Goal: Information Seeking & Learning: Compare options

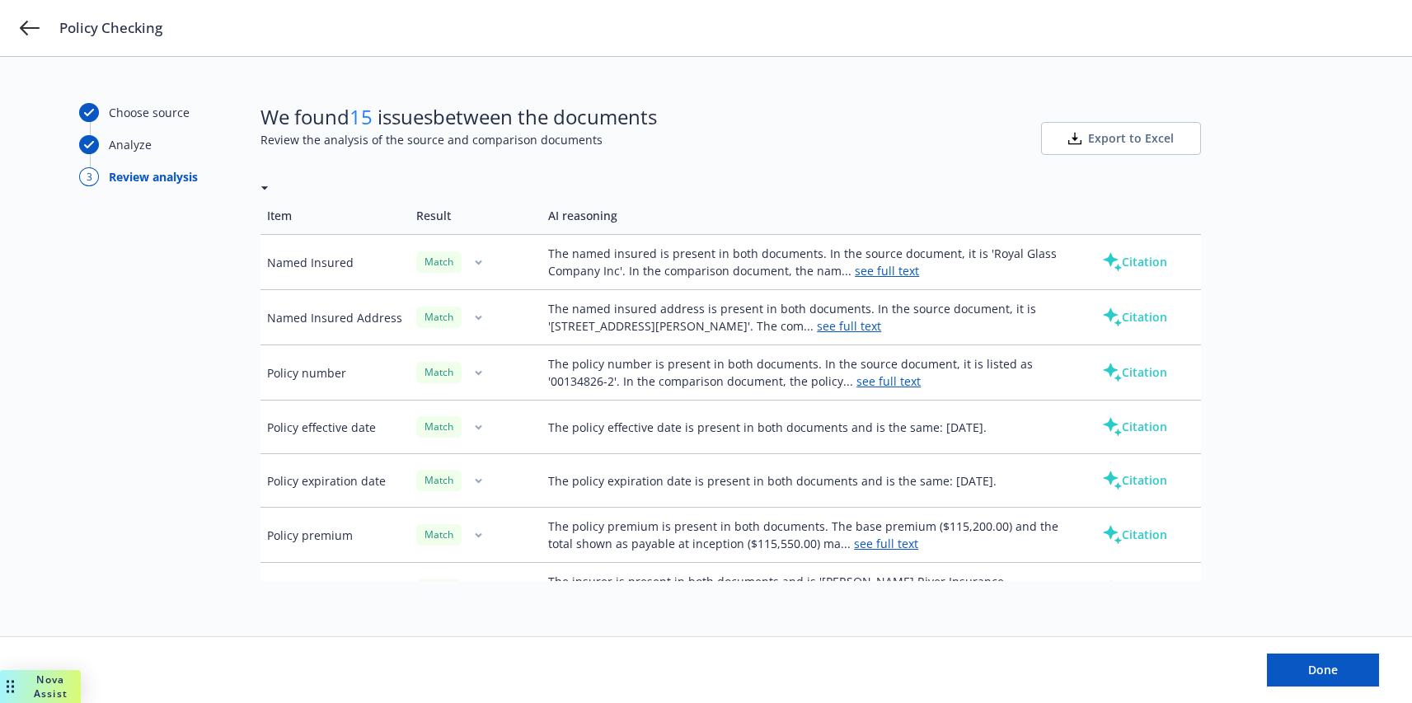
scroll to position [55, 0]
click at [1133, 253] on button "Citation" at bounding box center [1135, 260] width 118 height 33
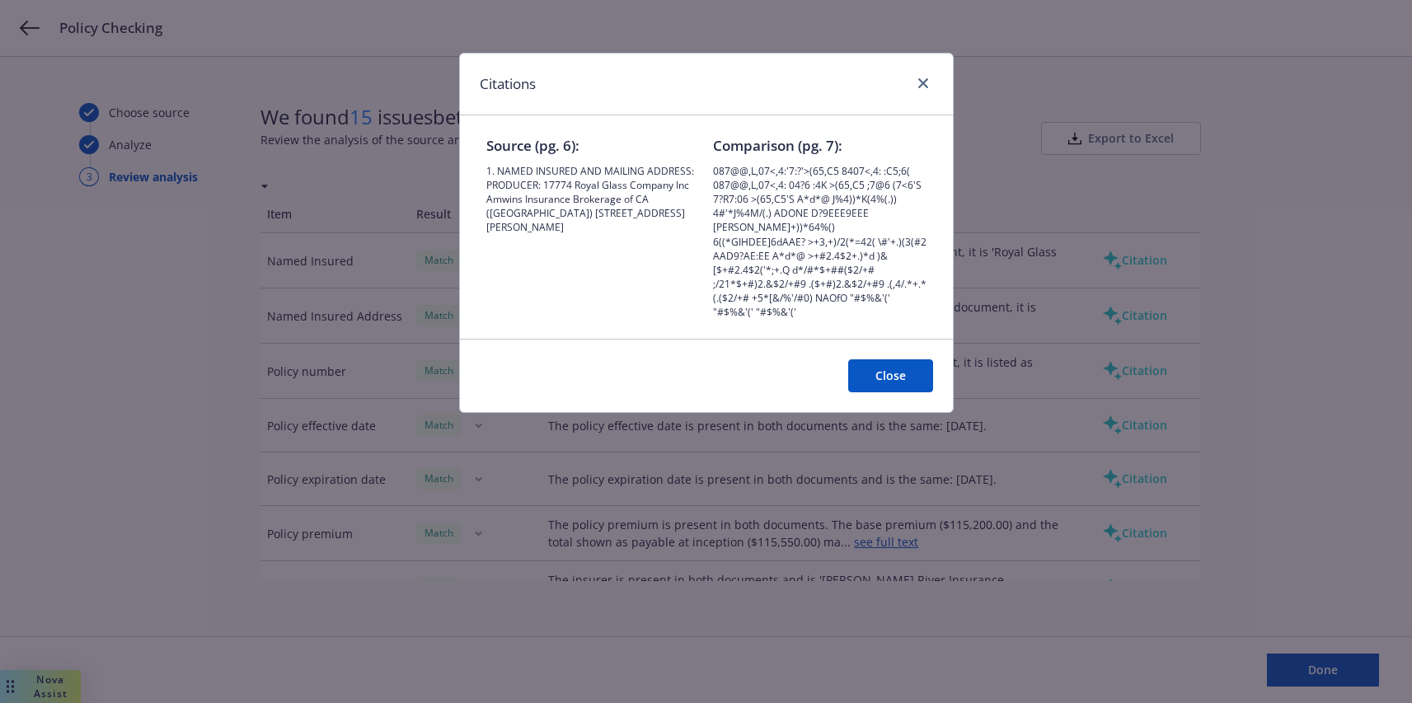
click at [889, 360] on button "Close" at bounding box center [890, 375] width 85 height 33
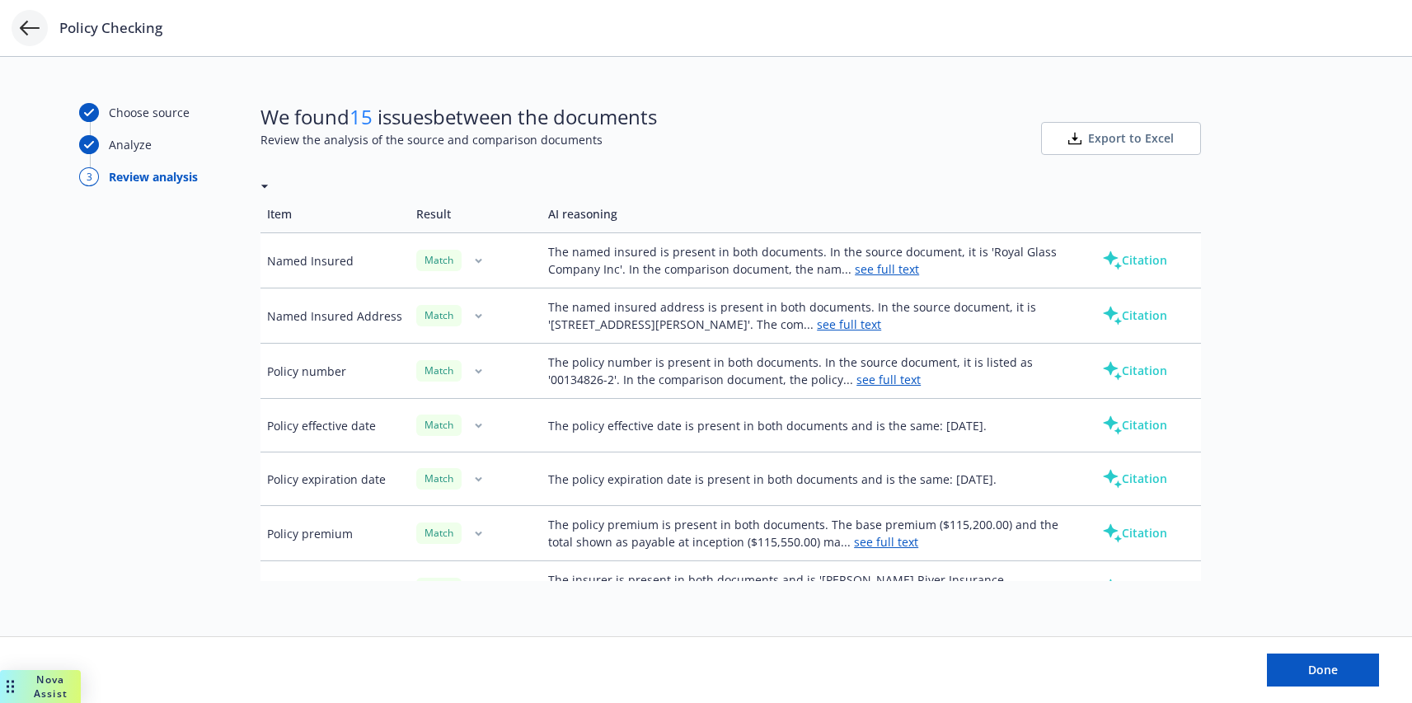
click at [21, 32] on icon at bounding box center [30, 28] width 20 height 20
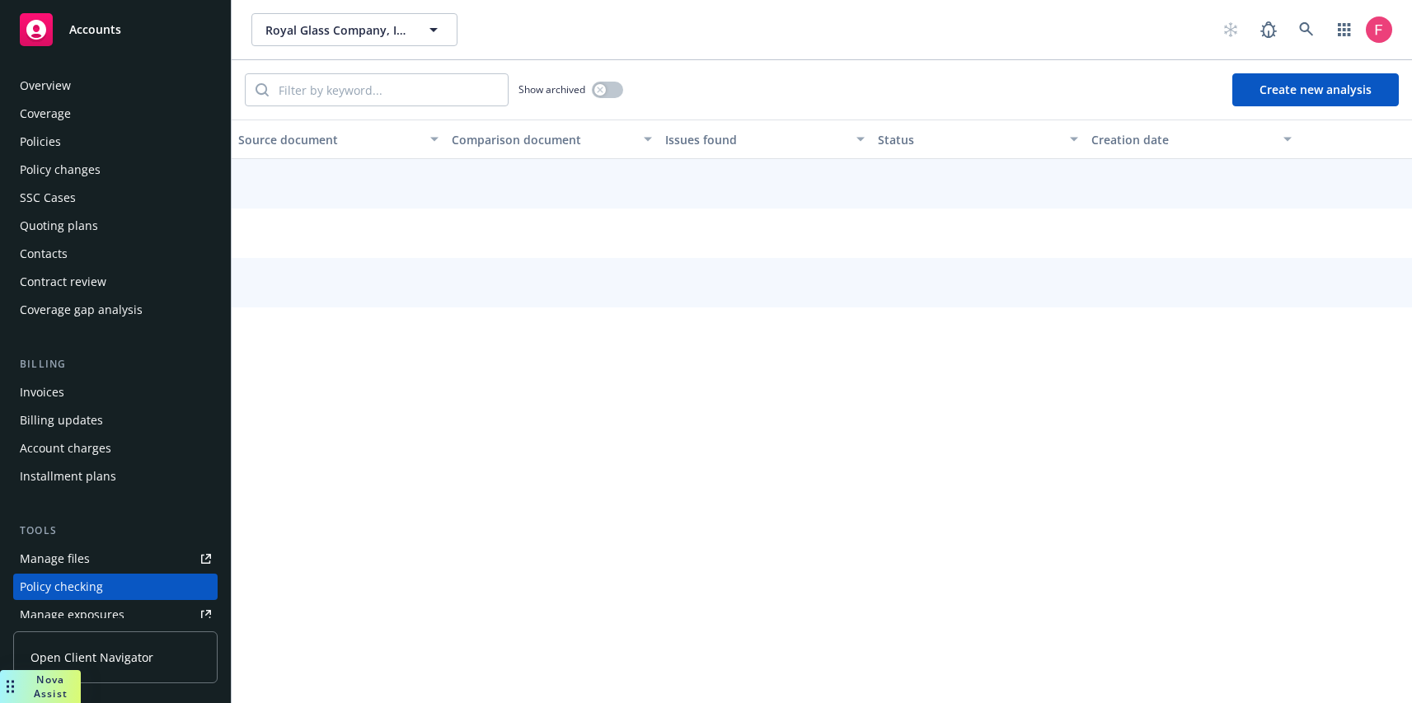
scroll to position [209, 0]
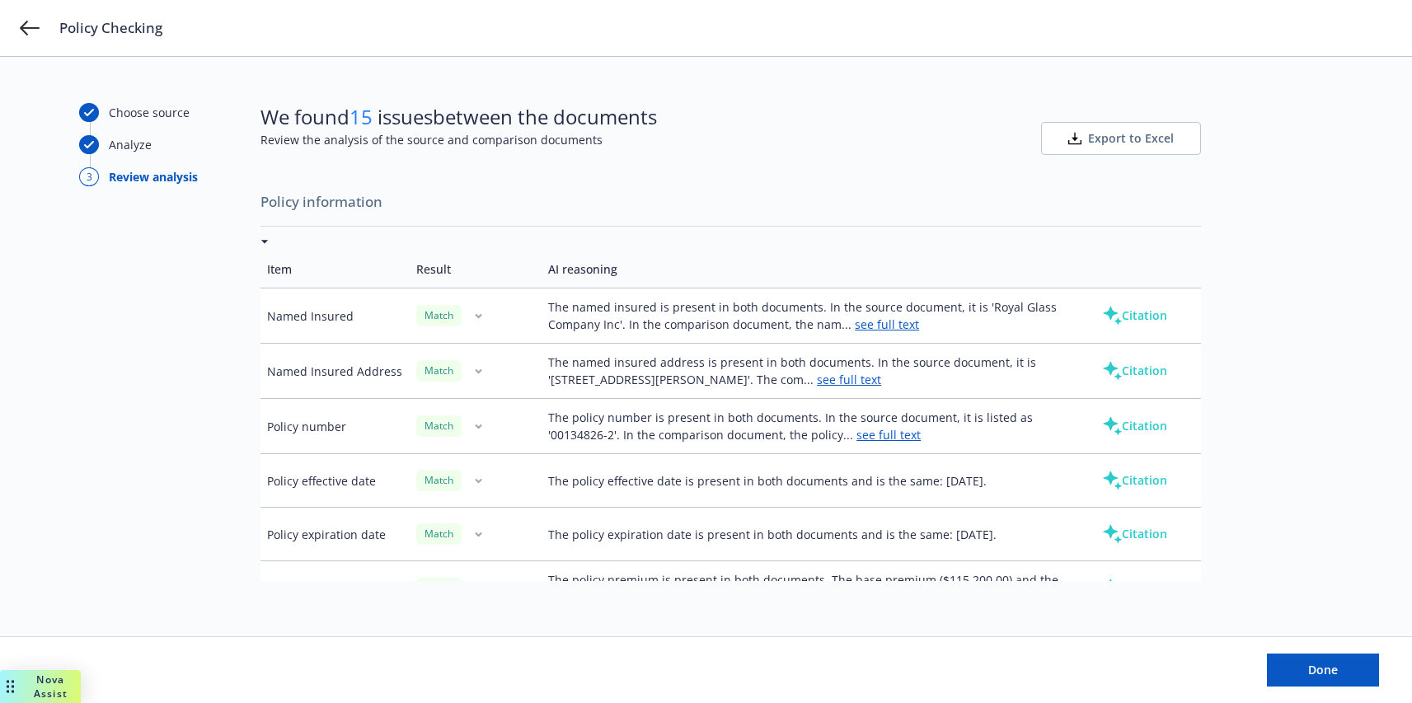
click at [40, 40] on div "Policy Checking" at bounding box center [706, 28] width 1412 height 56
click at [35, 26] on icon at bounding box center [30, 28] width 20 height 20
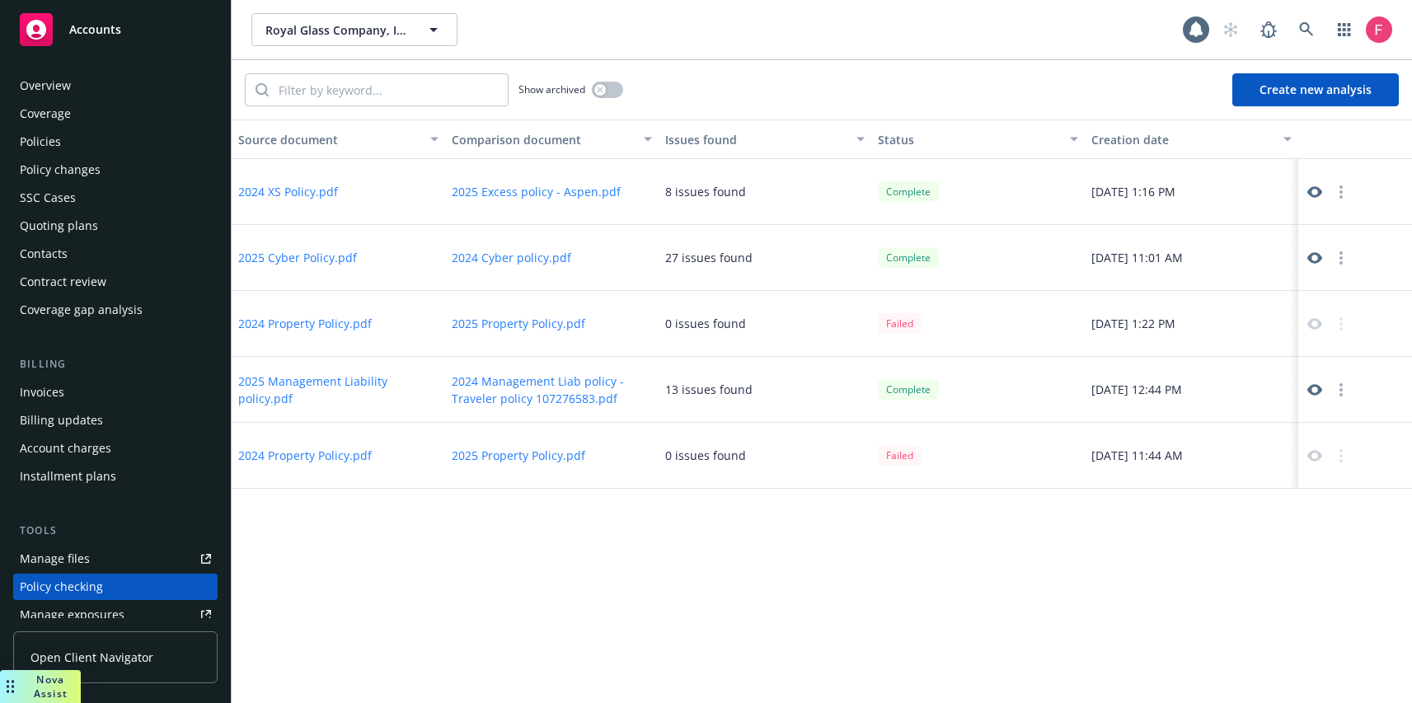
scroll to position [209, 0]
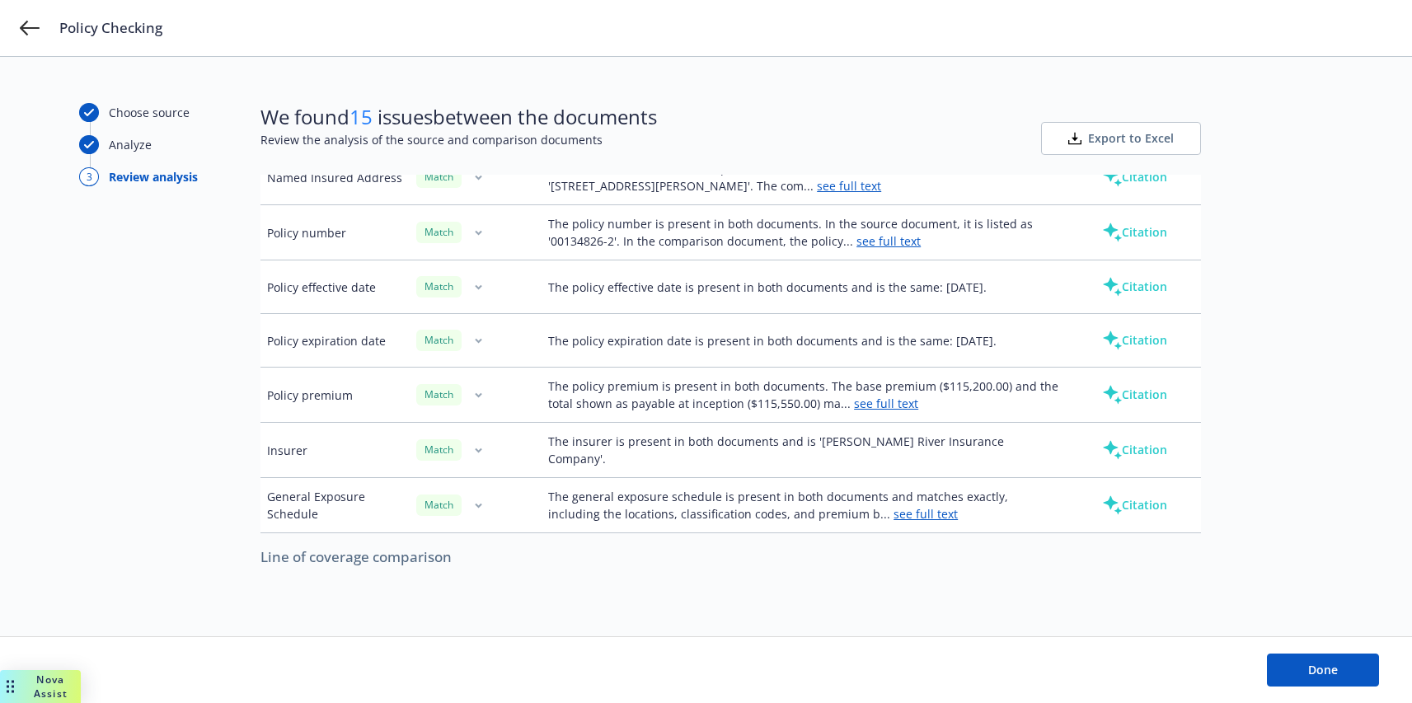
scroll to position [396, 0]
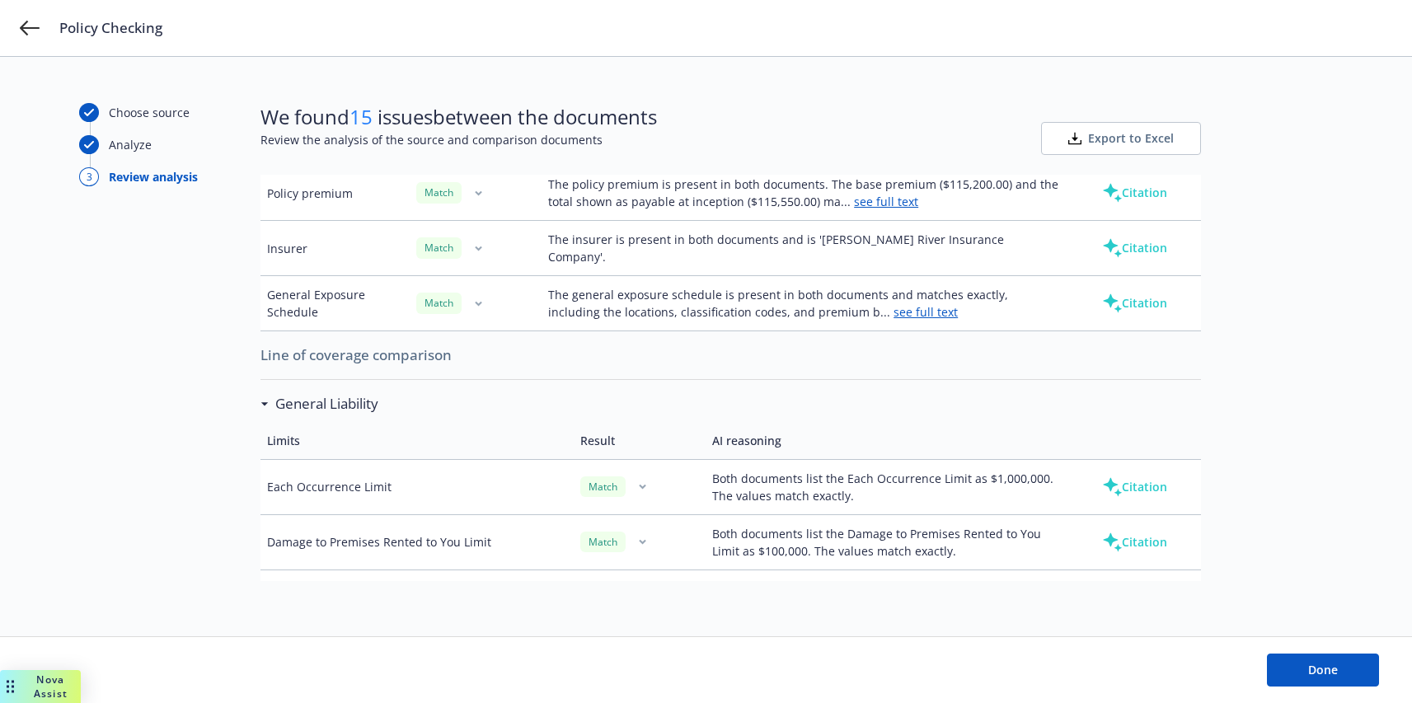
click at [268, 393] on div "General Liability" at bounding box center [319, 403] width 118 height 21
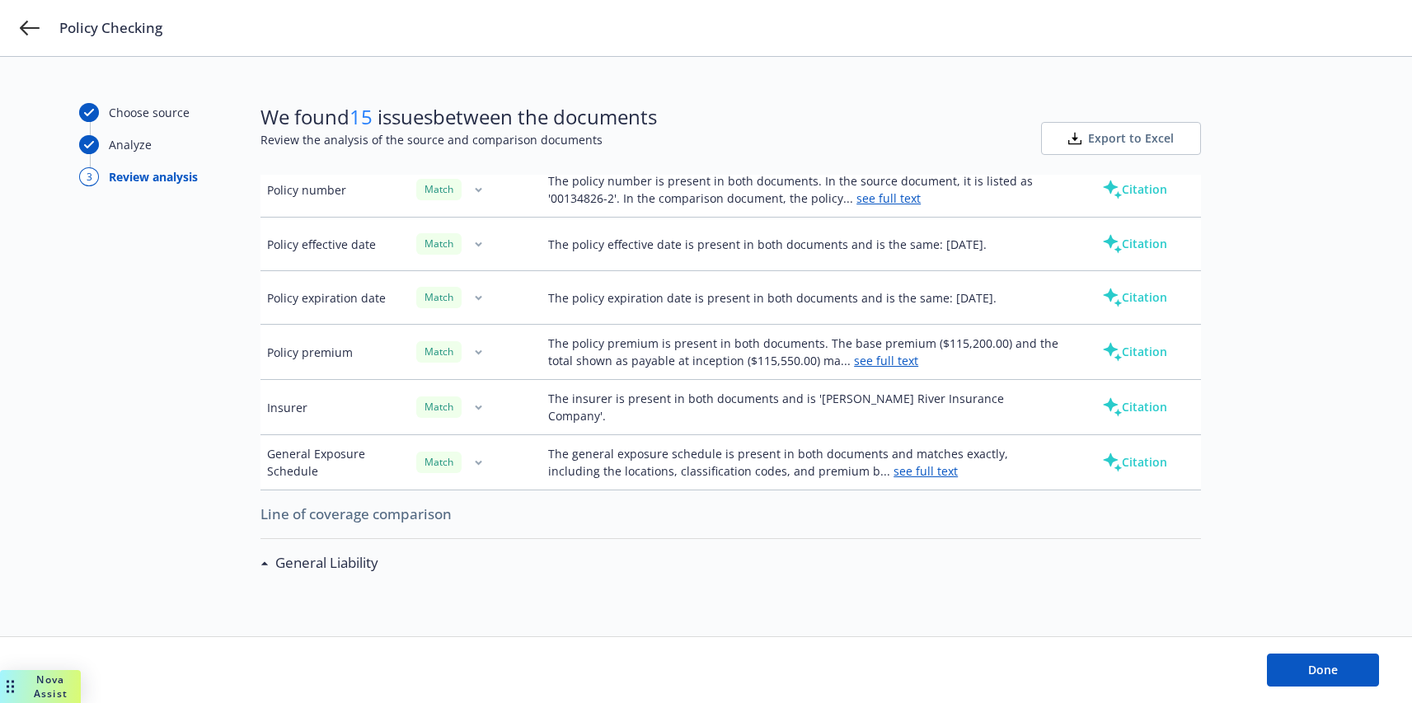
scroll to position [235, 0]
click at [21, 35] on icon at bounding box center [30, 28] width 20 height 20
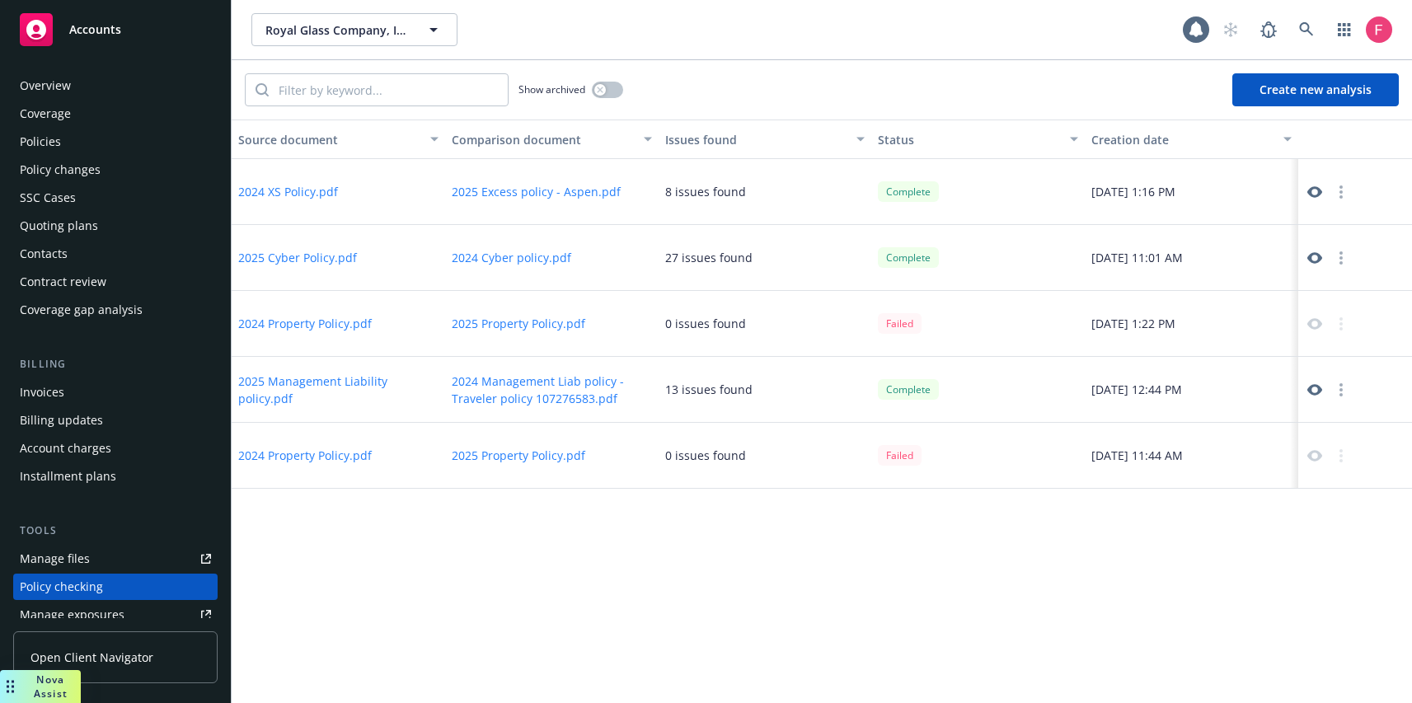
scroll to position [209, 0]
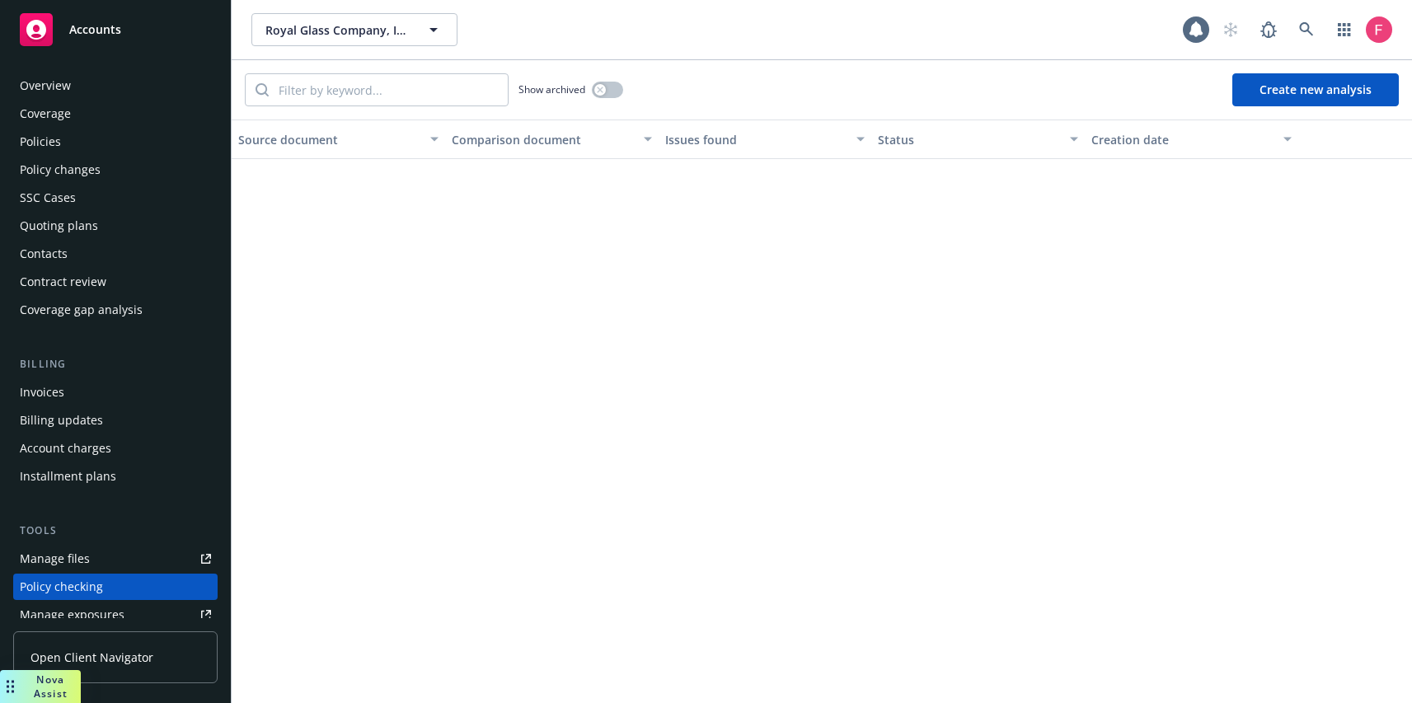
scroll to position [209, 0]
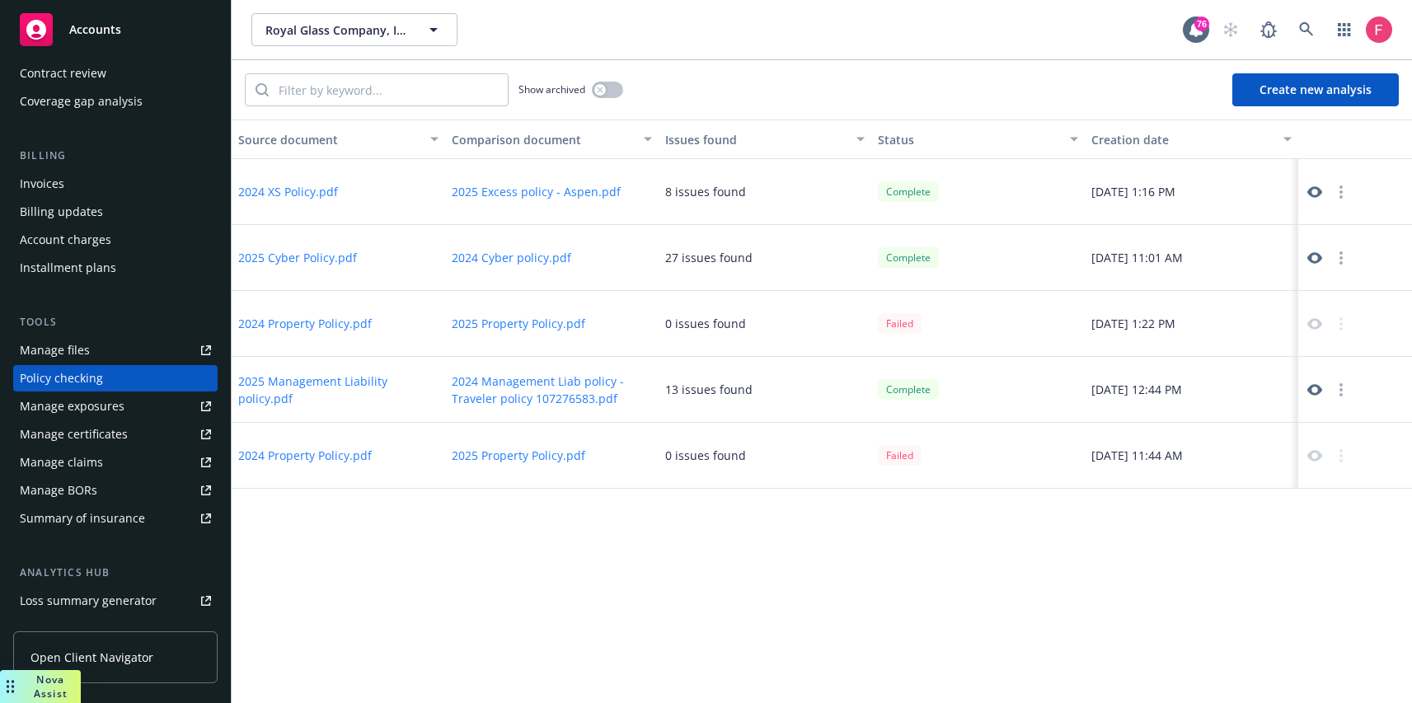
click at [539, 191] on button "2025 Excess policy - Aspen.pdf" at bounding box center [536, 191] width 169 height 17
click at [311, 191] on button "2024 XS Policy.pdf" at bounding box center [288, 191] width 100 height 17
click at [1318, 193] on icon at bounding box center [1314, 192] width 15 height 12
click at [1311, 255] on icon at bounding box center [1314, 258] width 15 height 12
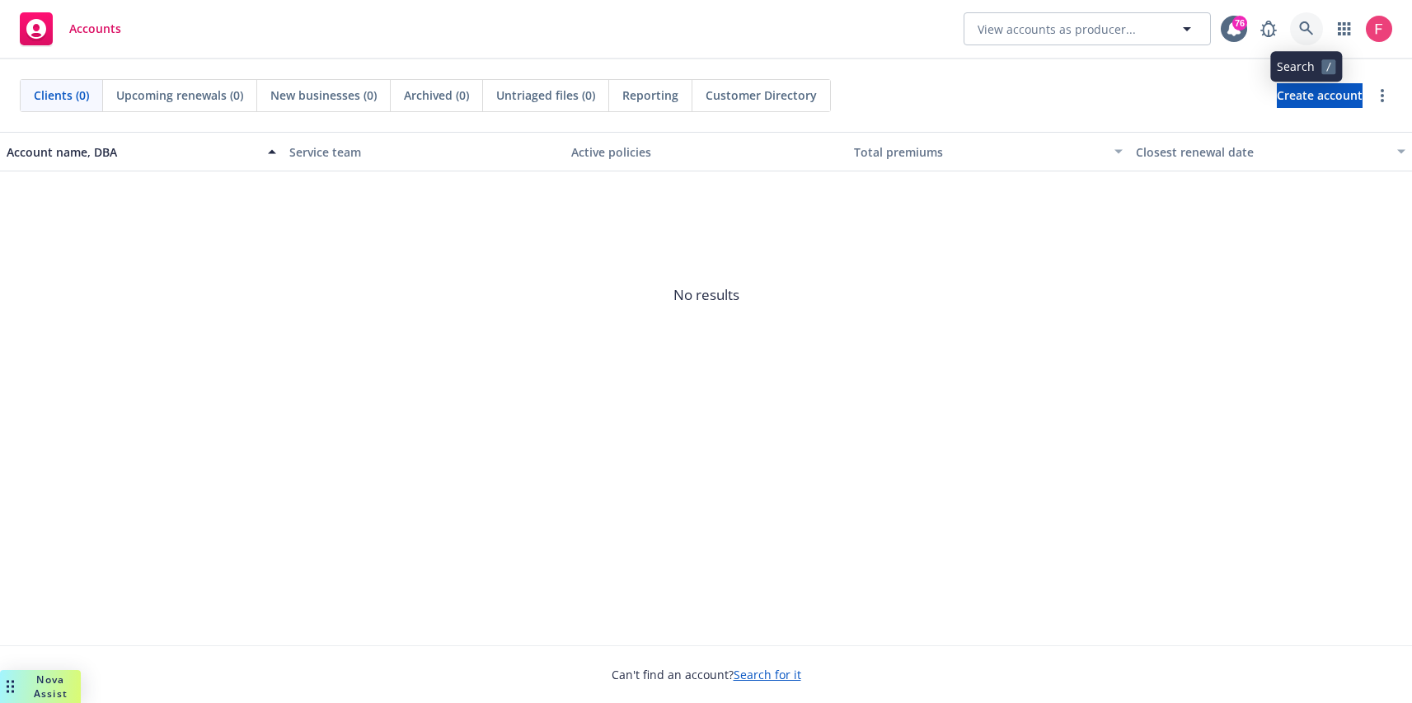
click at [1297, 26] on link at bounding box center [1306, 28] width 33 height 33
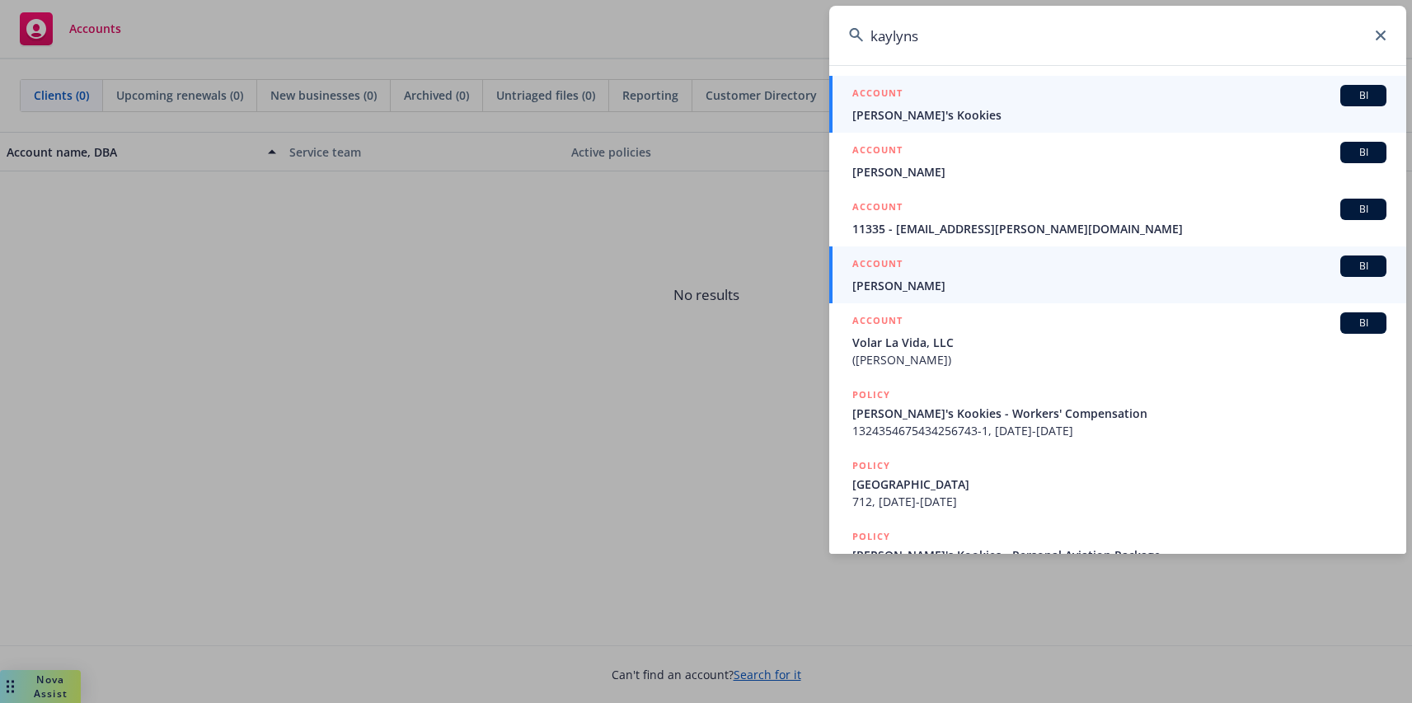
type input "kaylyns"
click at [979, 121] on span "Kaylyn's Kookies" at bounding box center [1119, 114] width 534 height 17
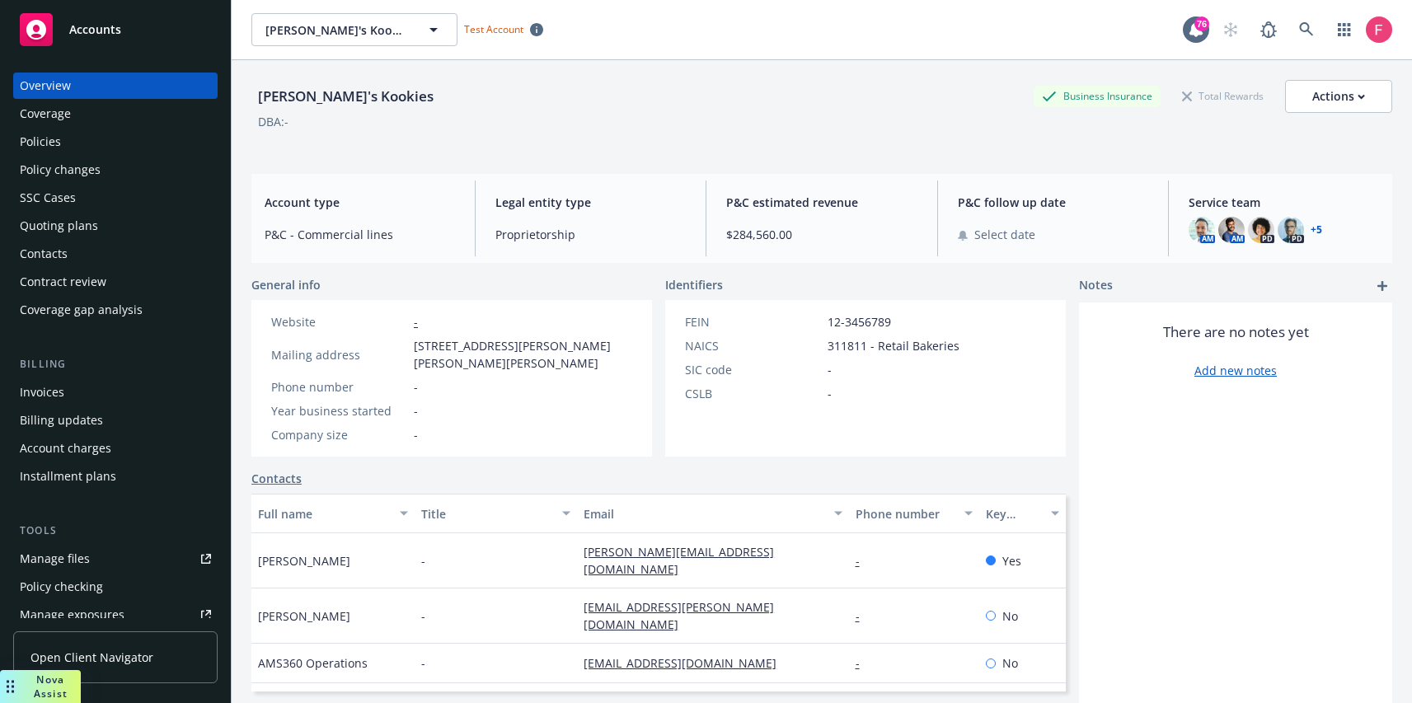
click at [80, 140] on div "Policies" at bounding box center [115, 142] width 191 height 26
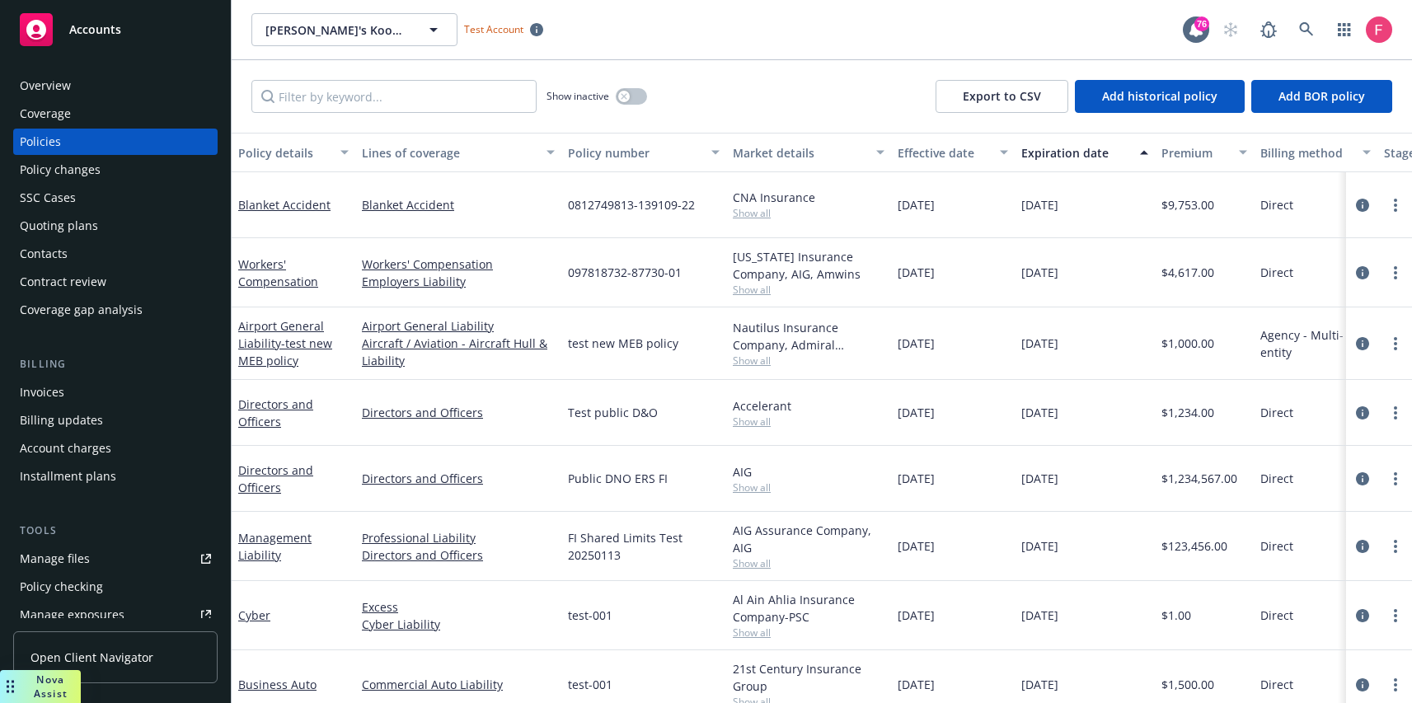
click at [82, 589] on div "Policy checking" at bounding box center [61, 587] width 83 height 26
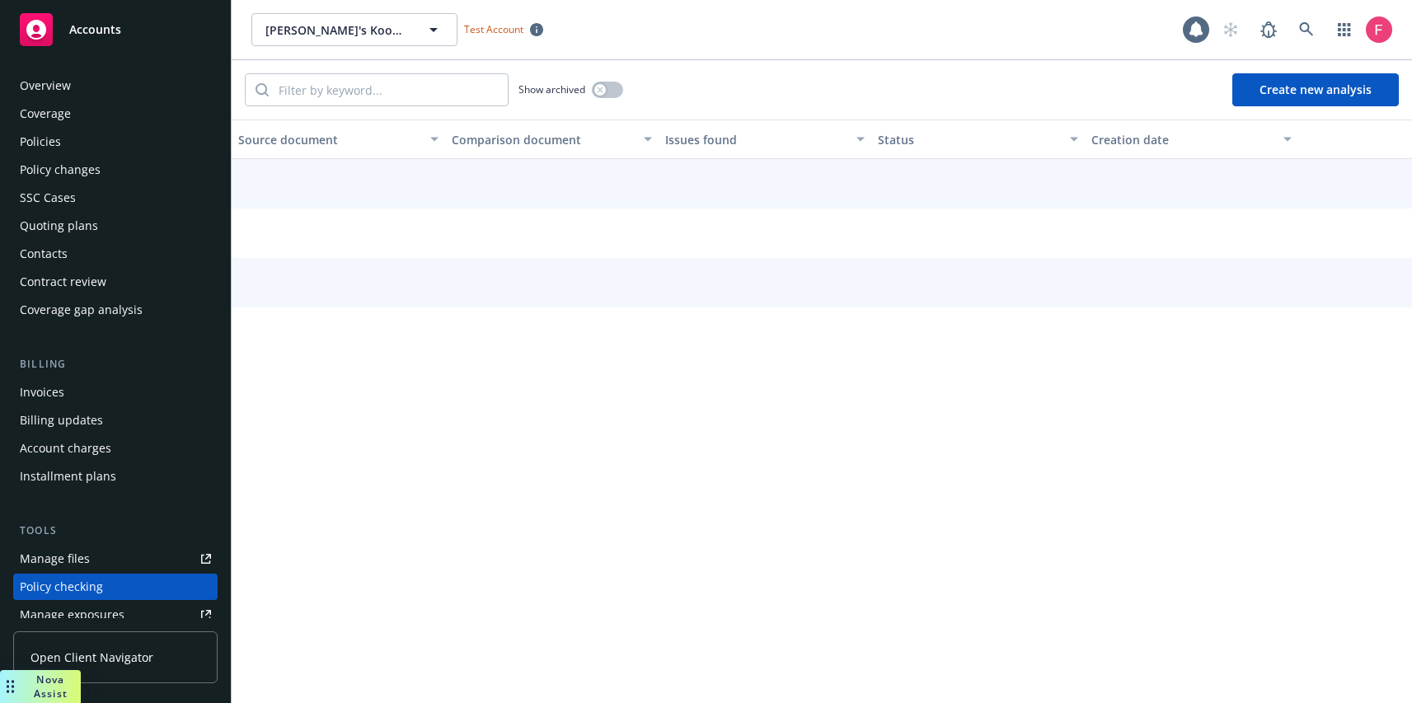
scroll to position [209, 0]
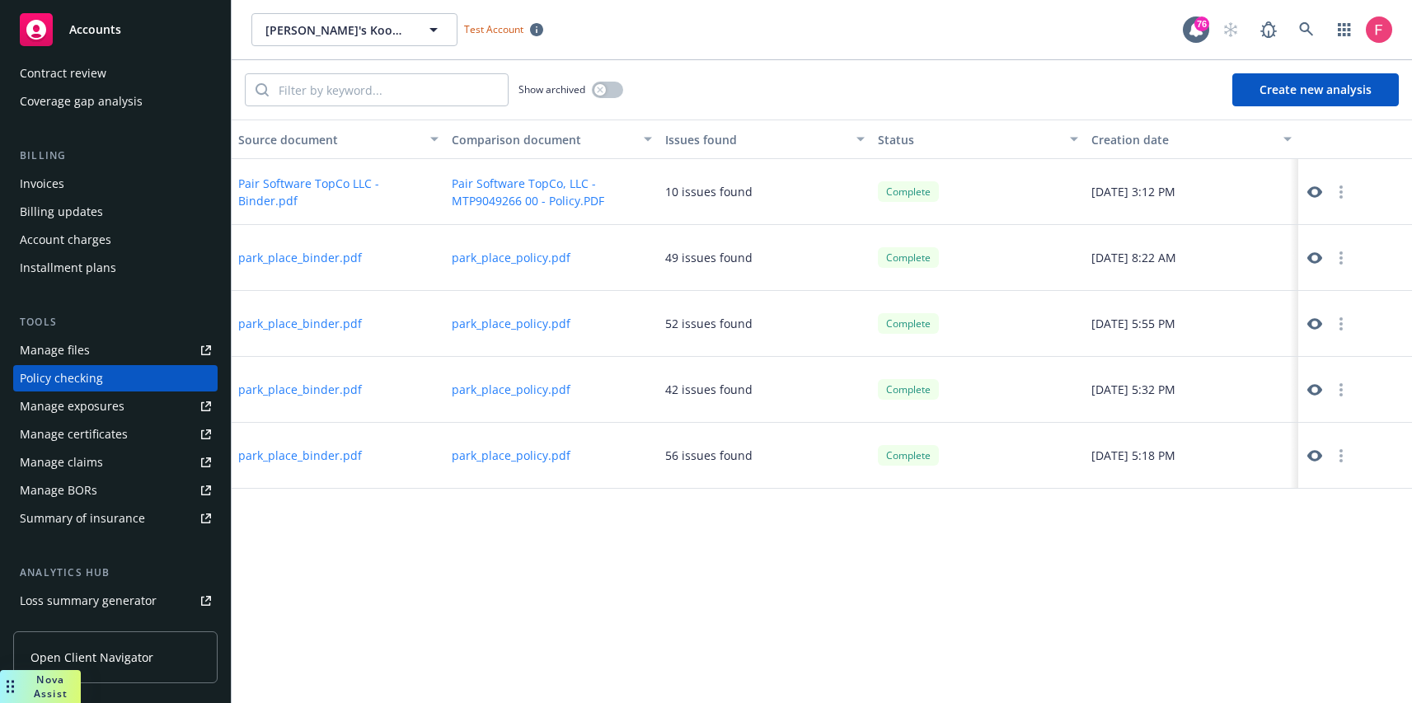
click at [1303, 87] on button "Create new analysis" at bounding box center [1315, 89] width 166 height 33
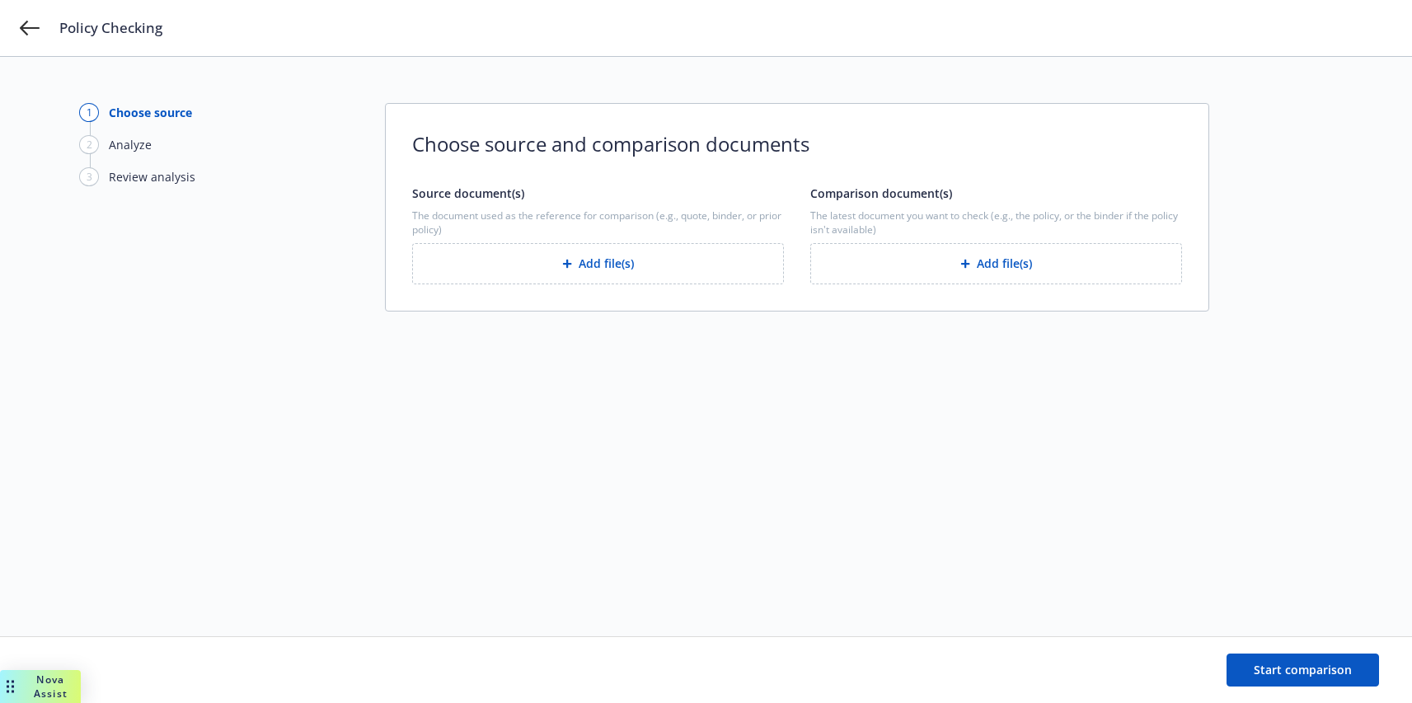
click at [684, 262] on button "Add file(s)" at bounding box center [598, 263] width 372 height 41
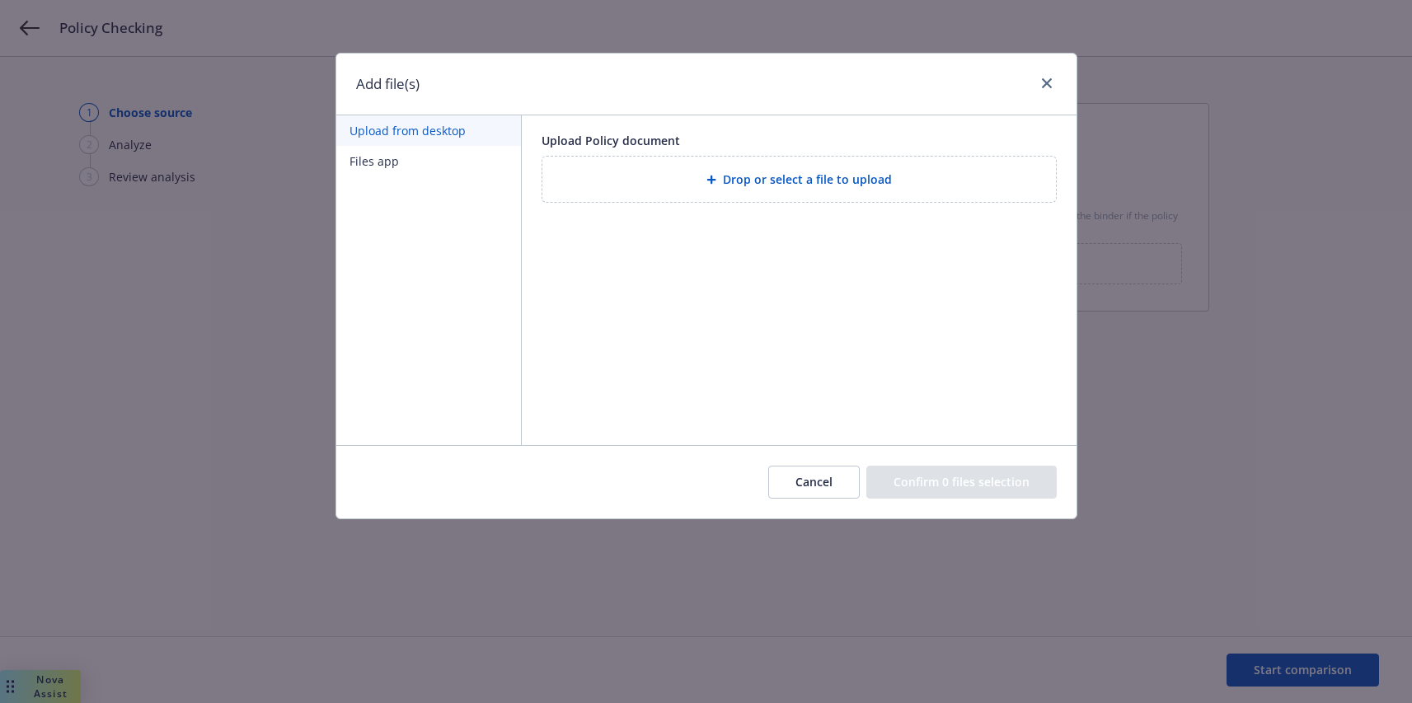
click at [716, 156] on div "Drop or select a file to upload" at bounding box center [799, 179] width 515 height 47
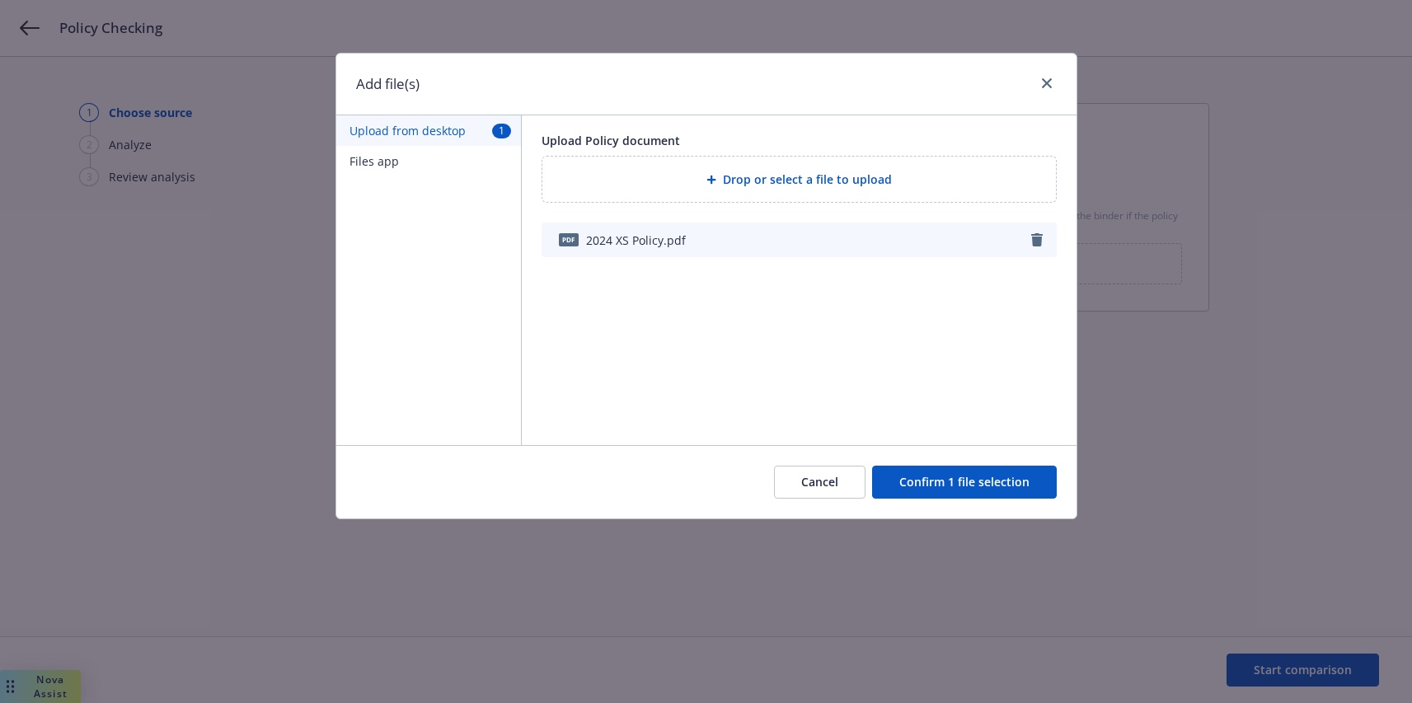
click at [950, 476] on button "Confirm 1 file selection" at bounding box center [964, 482] width 185 height 33
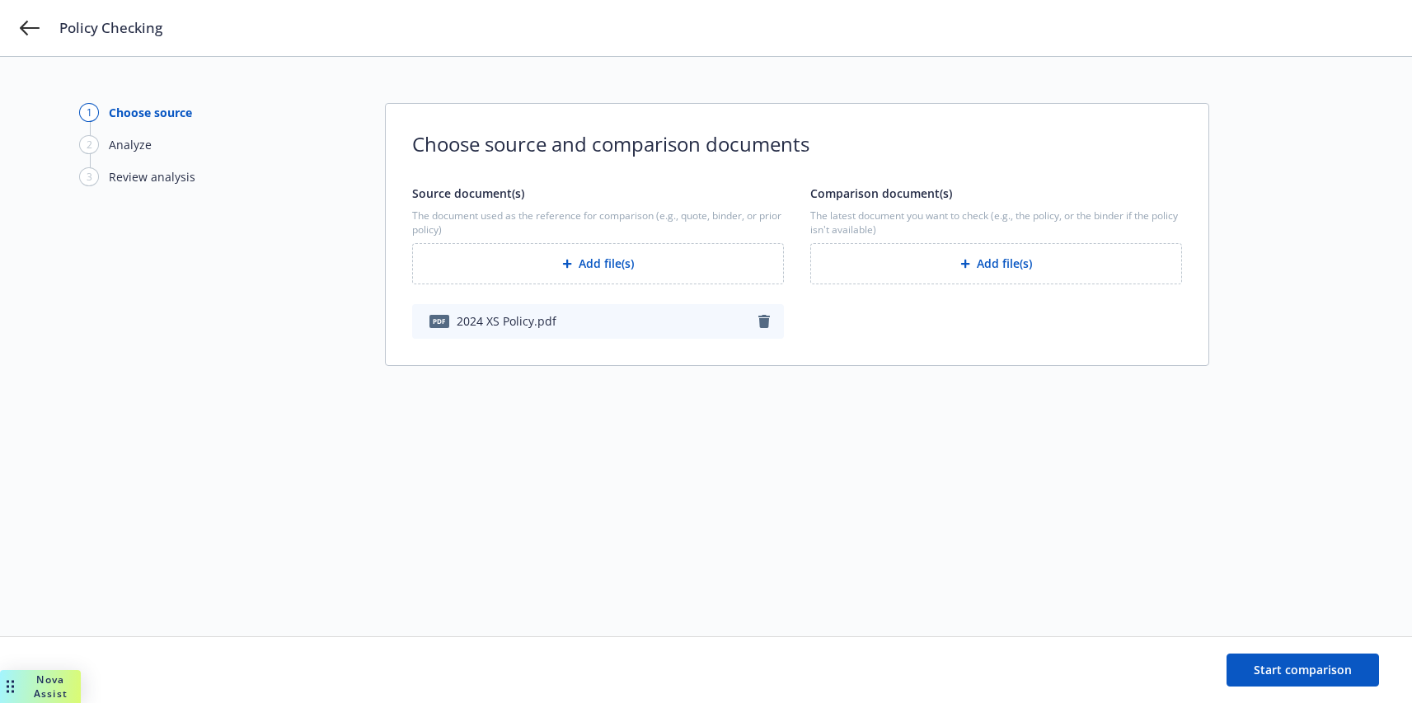
click at [959, 275] on button "Add file(s)" at bounding box center [996, 263] width 372 height 41
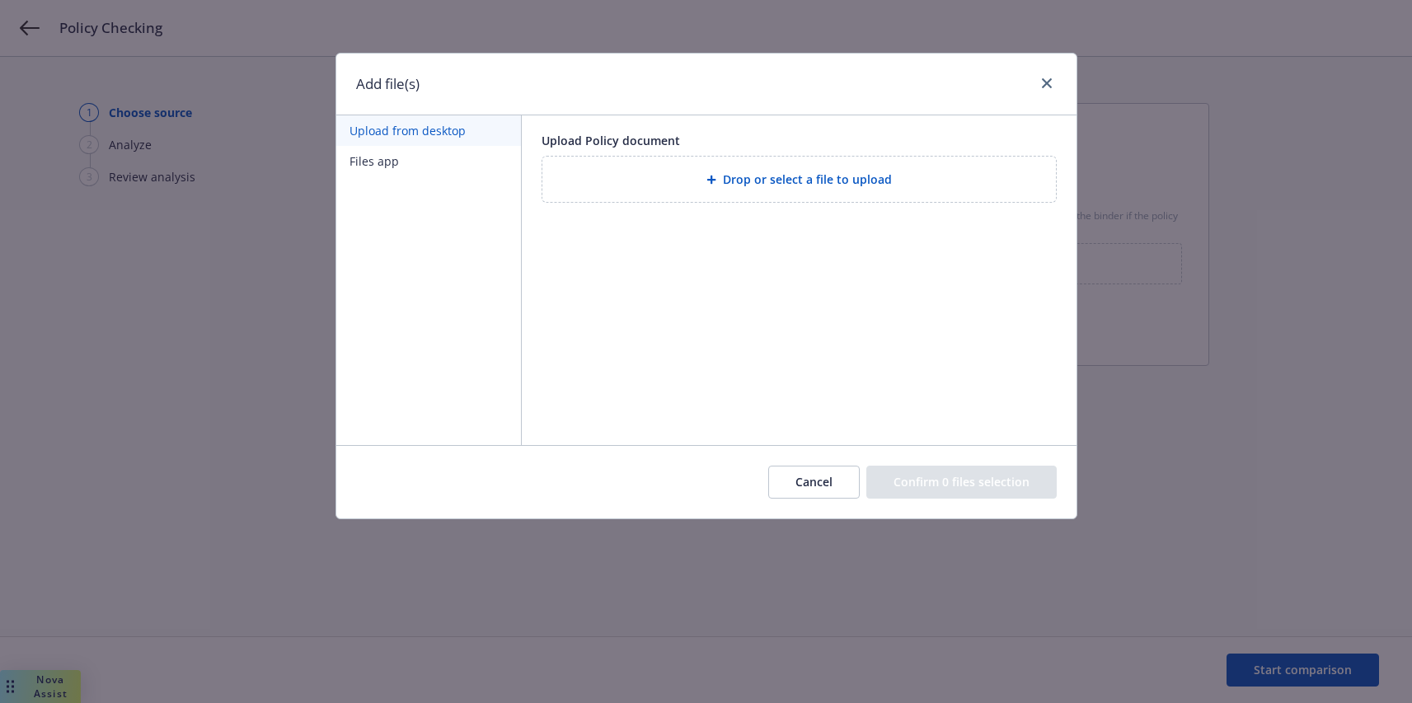
click at [654, 179] on div "Drop or select a file to upload" at bounding box center [799, 179] width 487 height 19
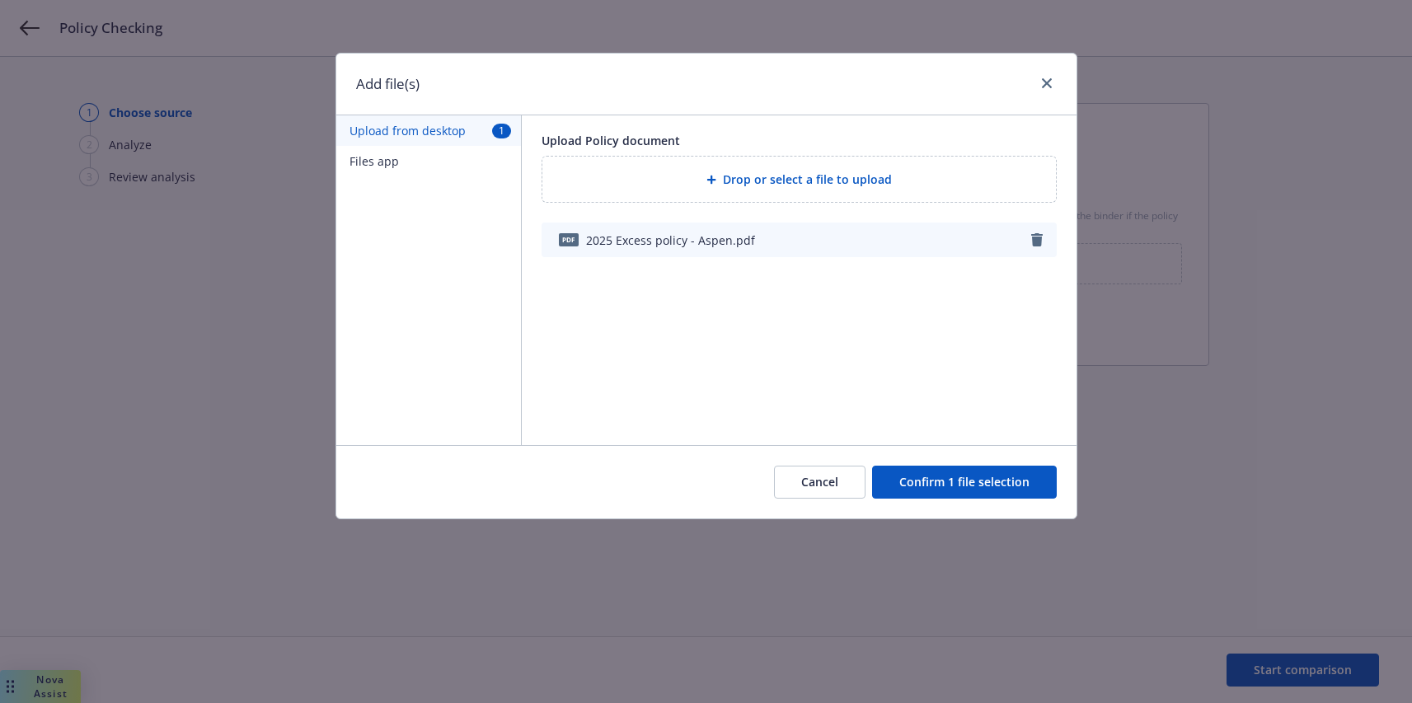
click at [996, 484] on button "Confirm 1 file selection" at bounding box center [964, 482] width 185 height 33
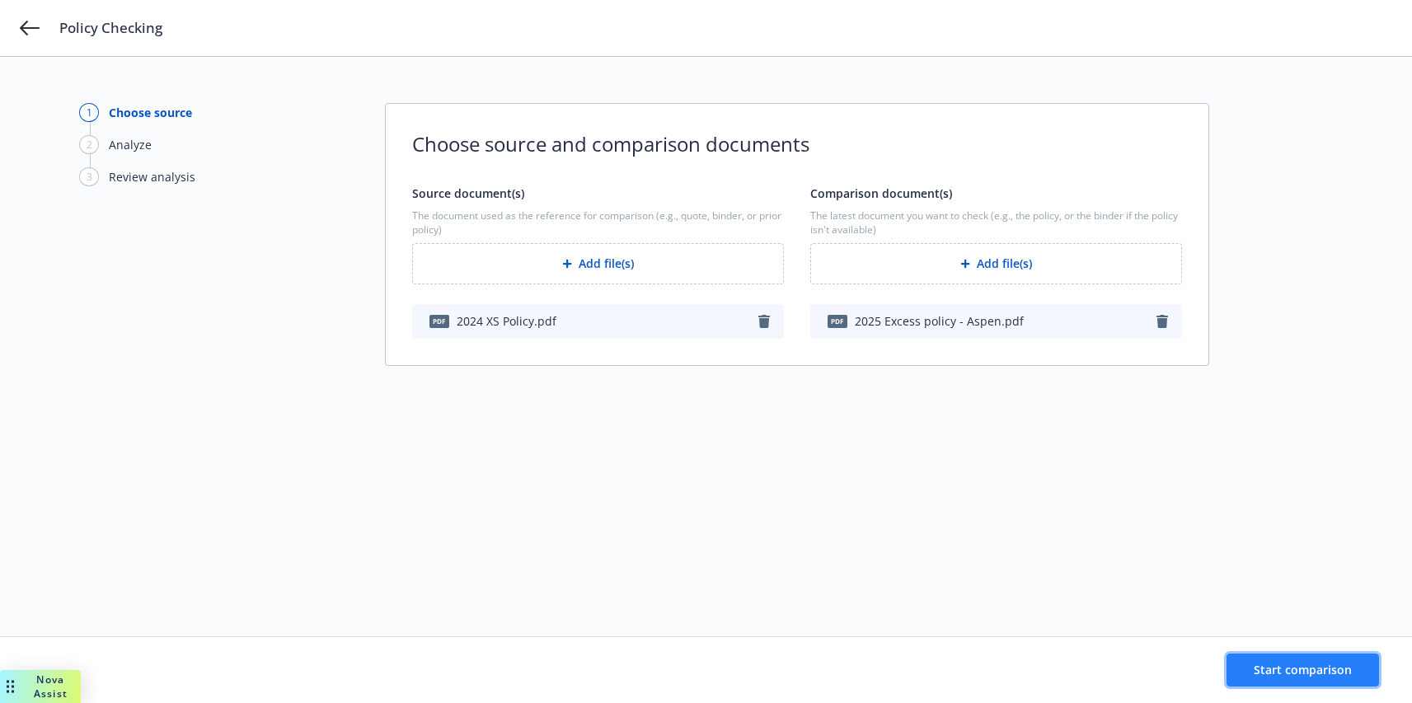
click at [1291, 681] on button "Start comparison" at bounding box center [1302, 670] width 152 height 33
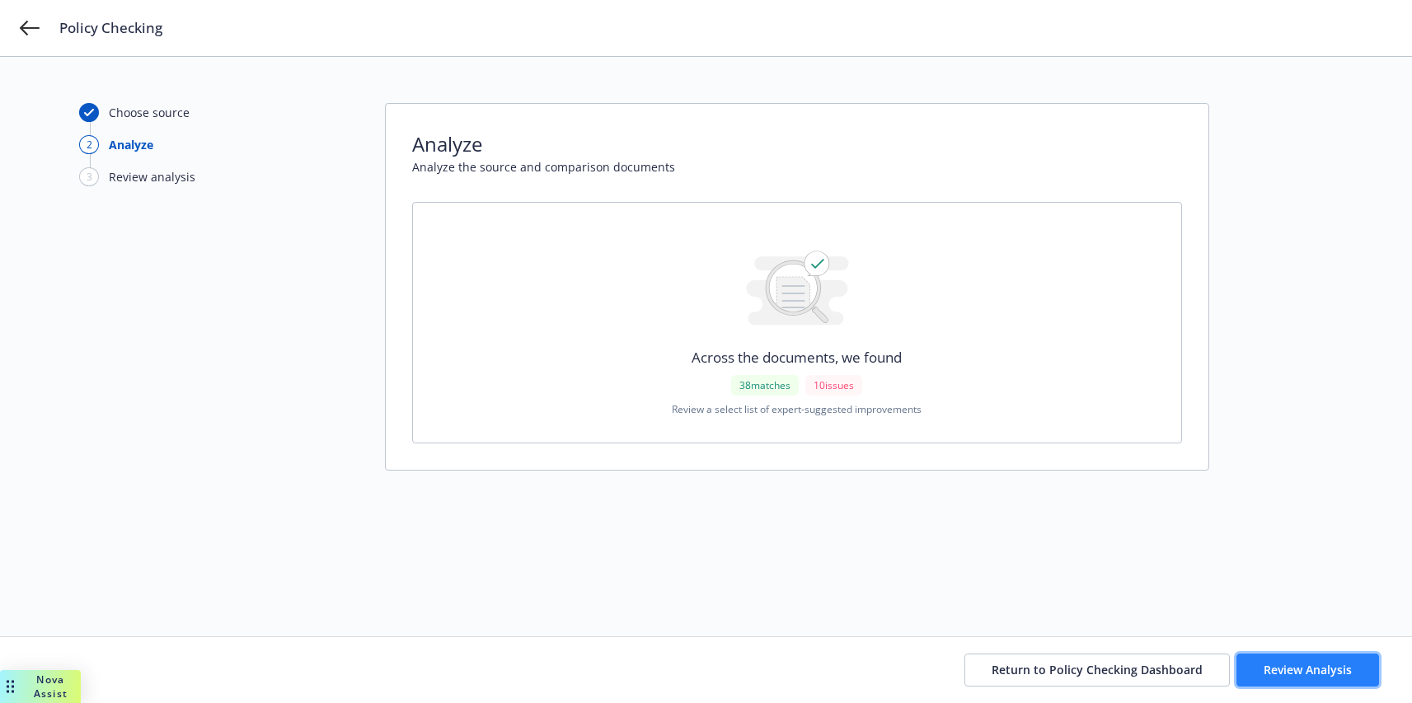
click at [1301, 671] on span "Review Analysis" at bounding box center [1308, 670] width 88 height 16
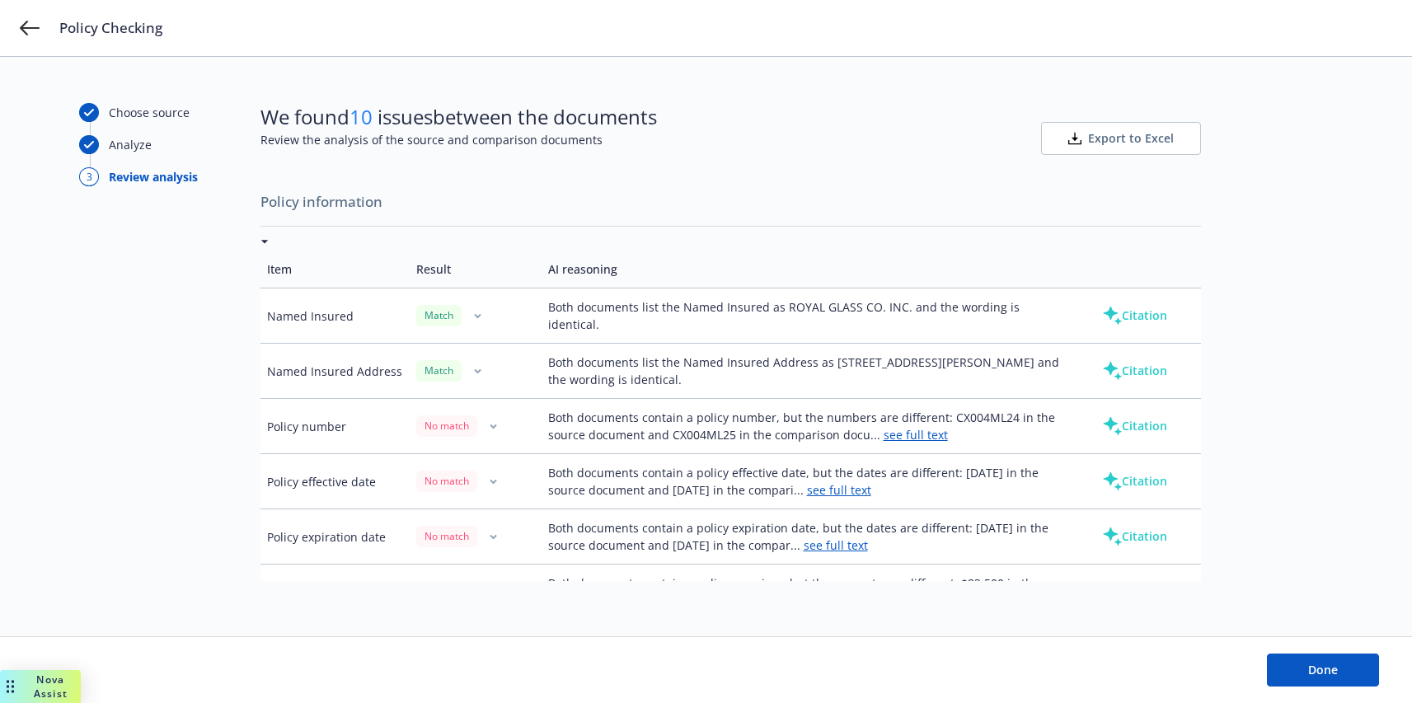
click at [1132, 307] on button "Citation" at bounding box center [1135, 315] width 118 height 33
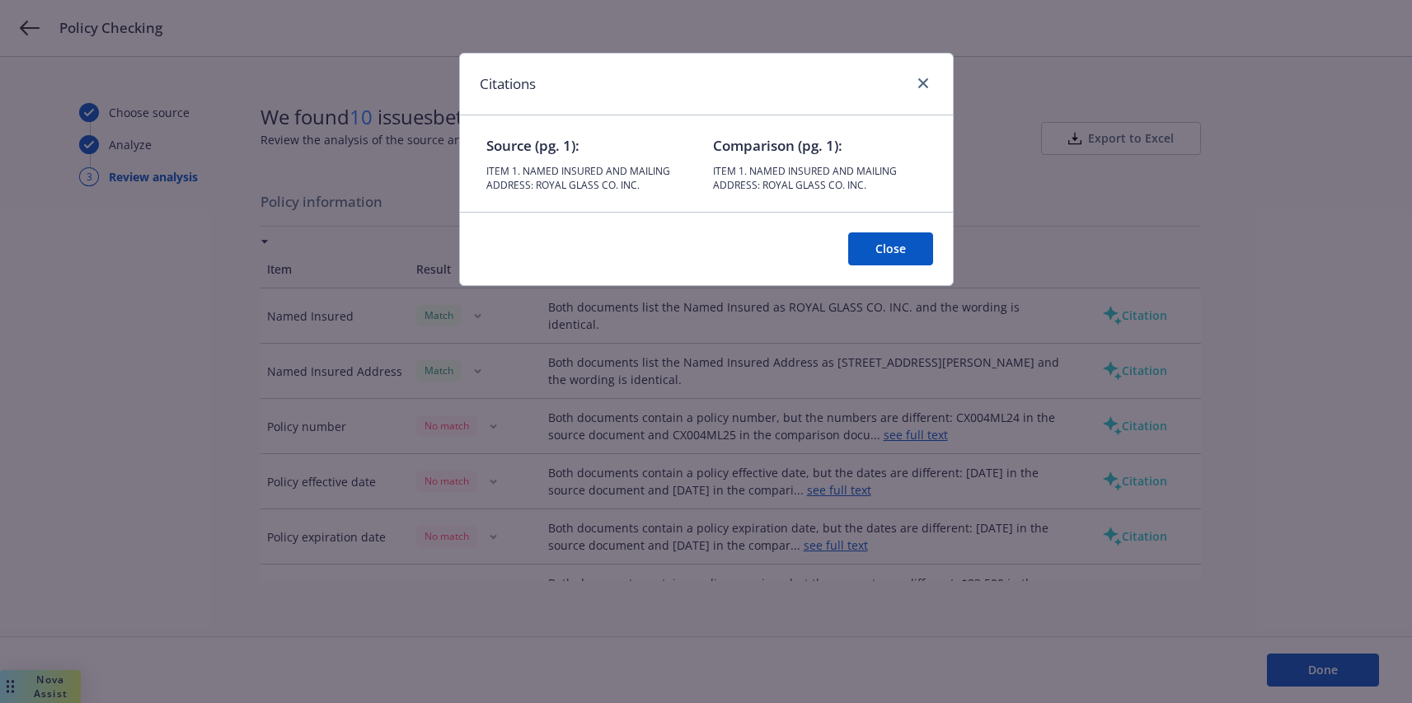
click at [899, 260] on button "Close" at bounding box center [890, 248] width 85 height 33
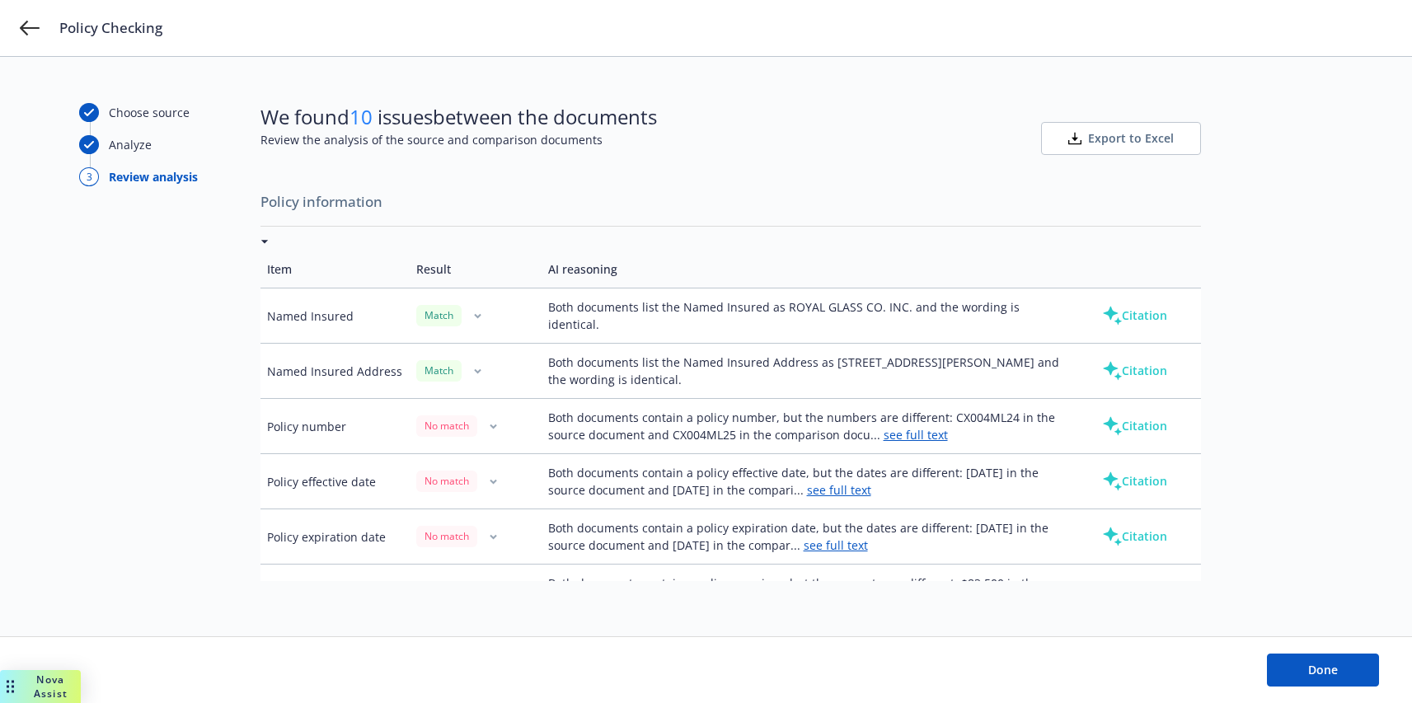
click at [1130, 376] on button "Citation" at bounding box center [1135, 370] width 118 height 33
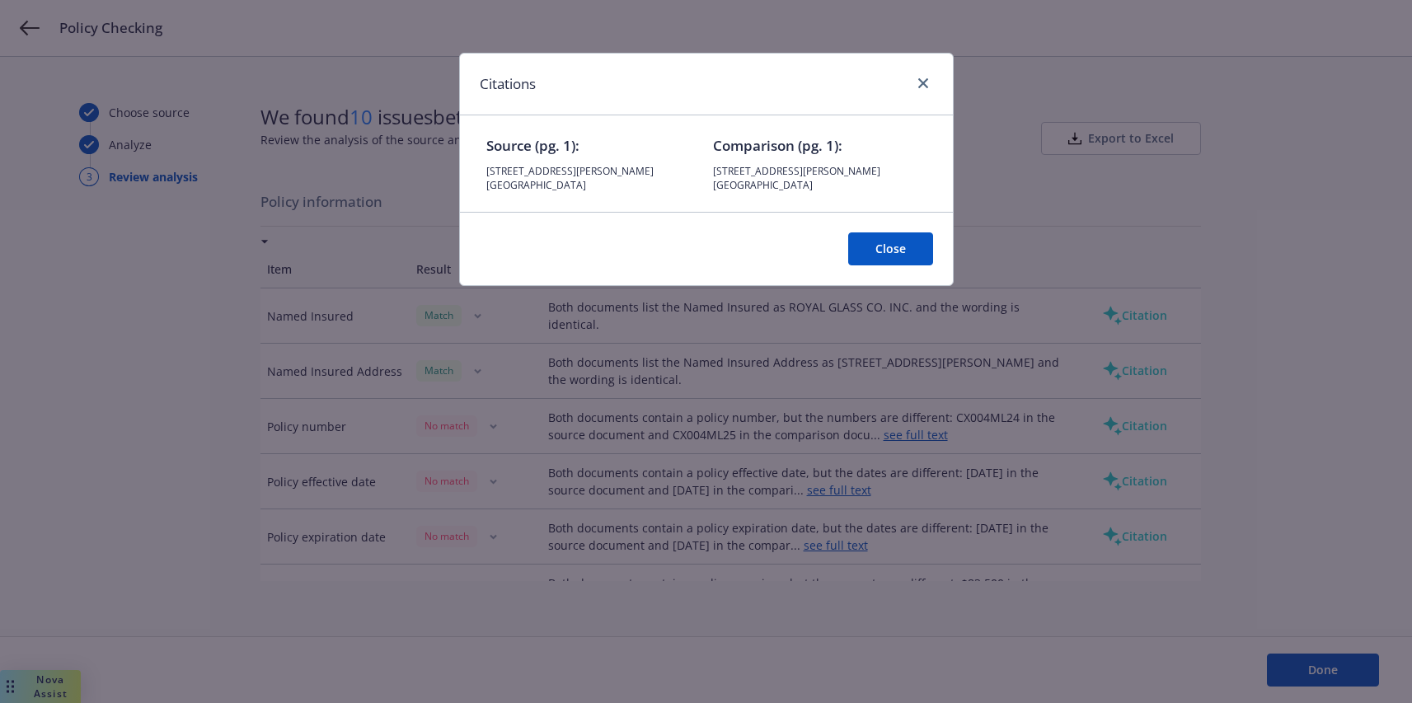
click at [884, 232] on button "Close" at bounding box center [890, 248] width 85 height 33
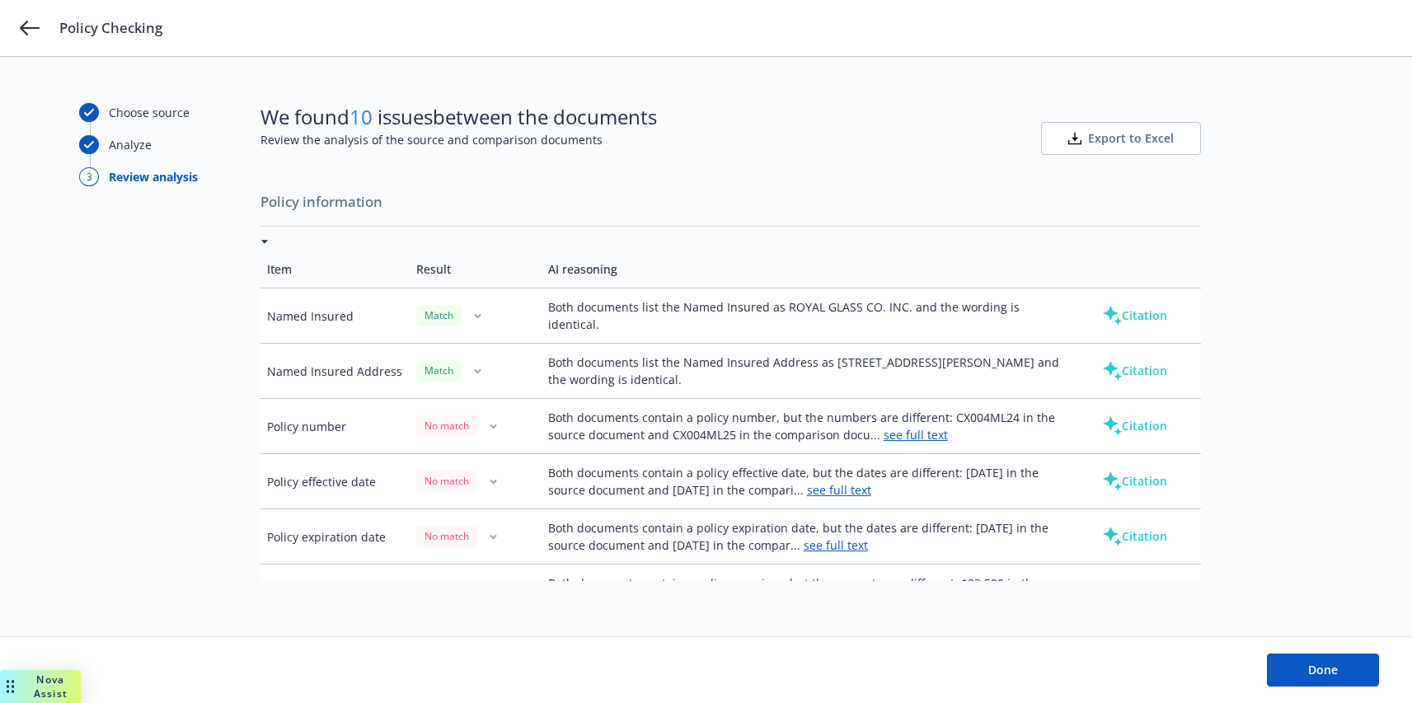
scroll to position [225, 0]
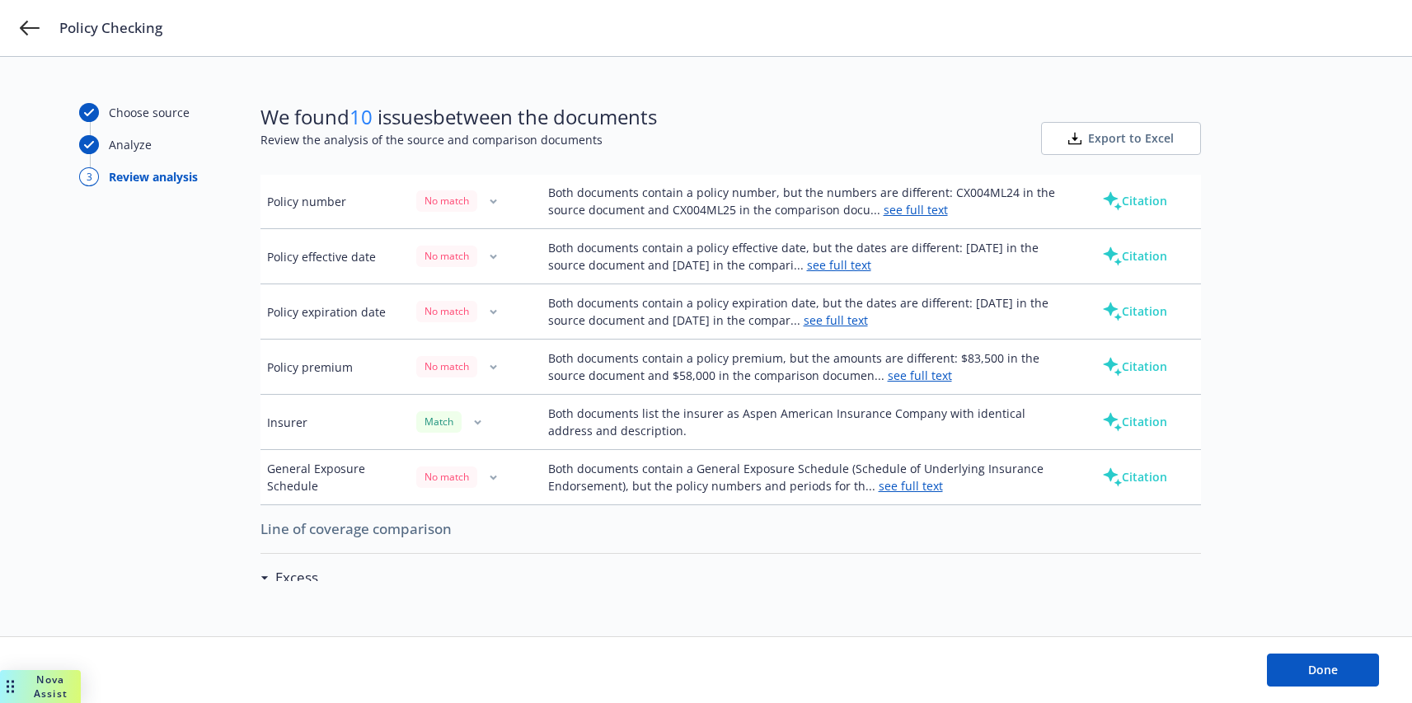
click at [1112, 321] on button "Citation" at bounding box center [1135, 311] width 118 height 33
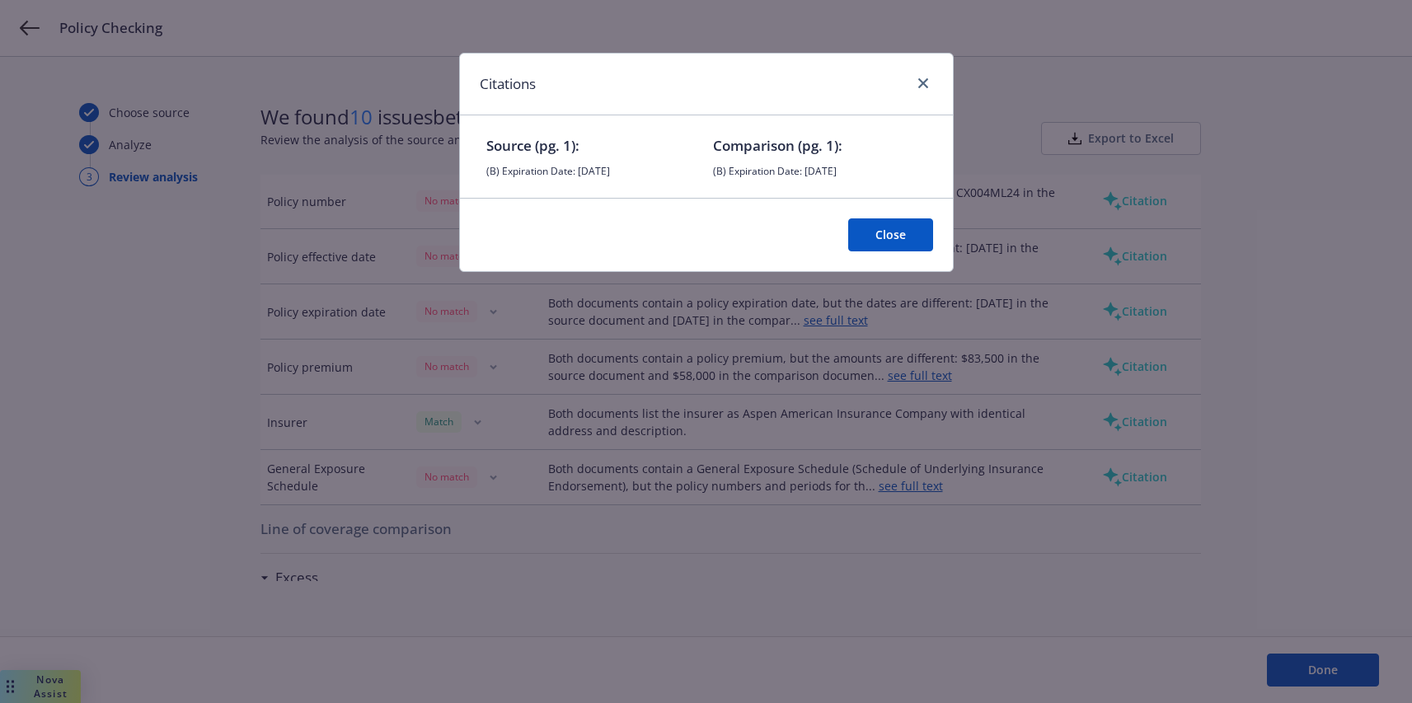
click at [895, 232] on button "Close" at bounding box center [890, 234] width 85 height 33
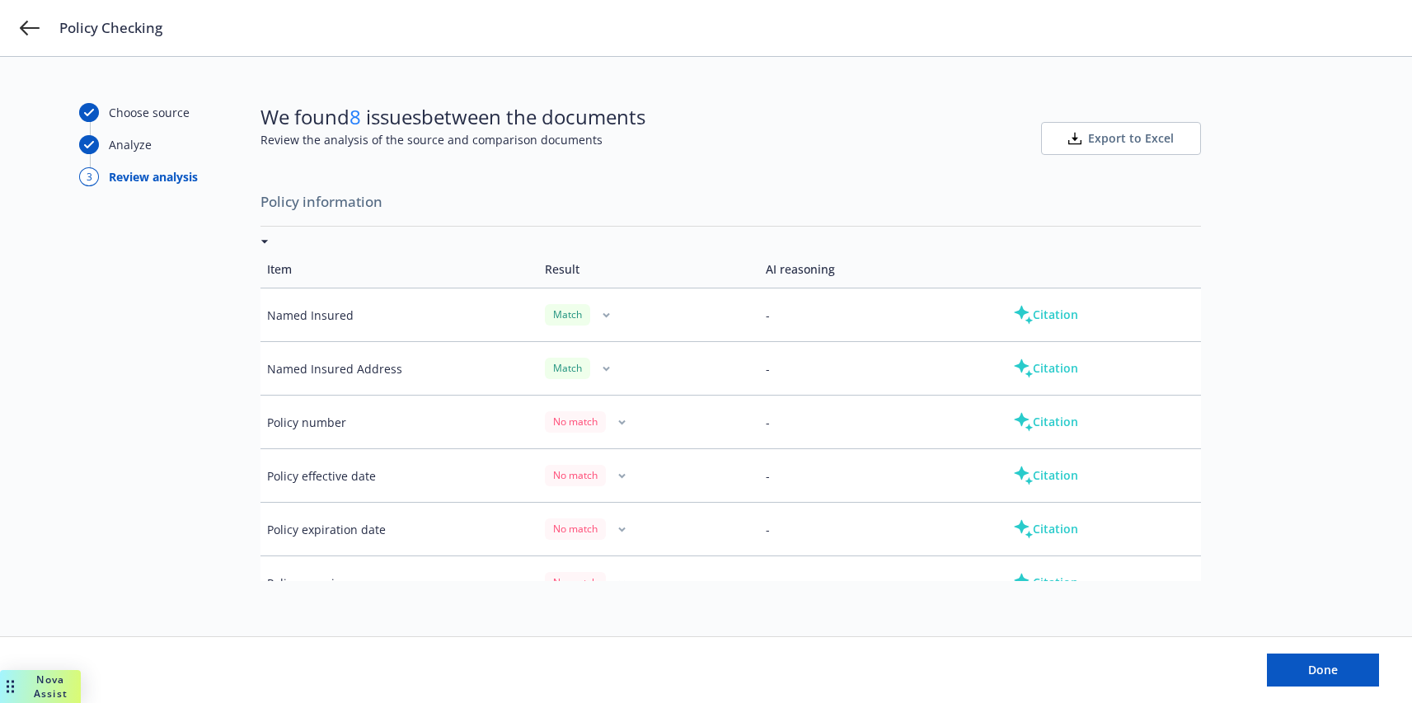
click at [1060, 317] on button "Citation" at bounding box center [1046, 314] width 118 height 33
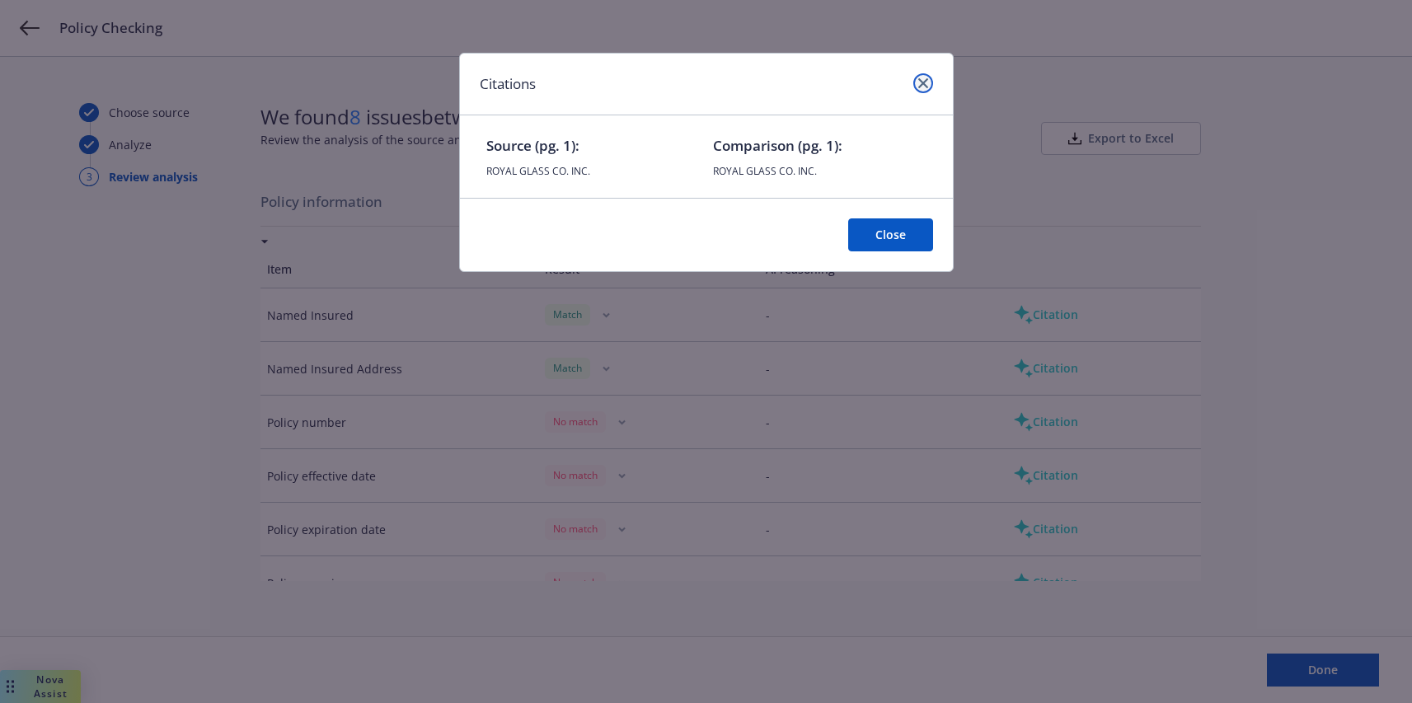
click at [921, 84] on icon "close" at bounding box center [923, 83] width 10 height 10
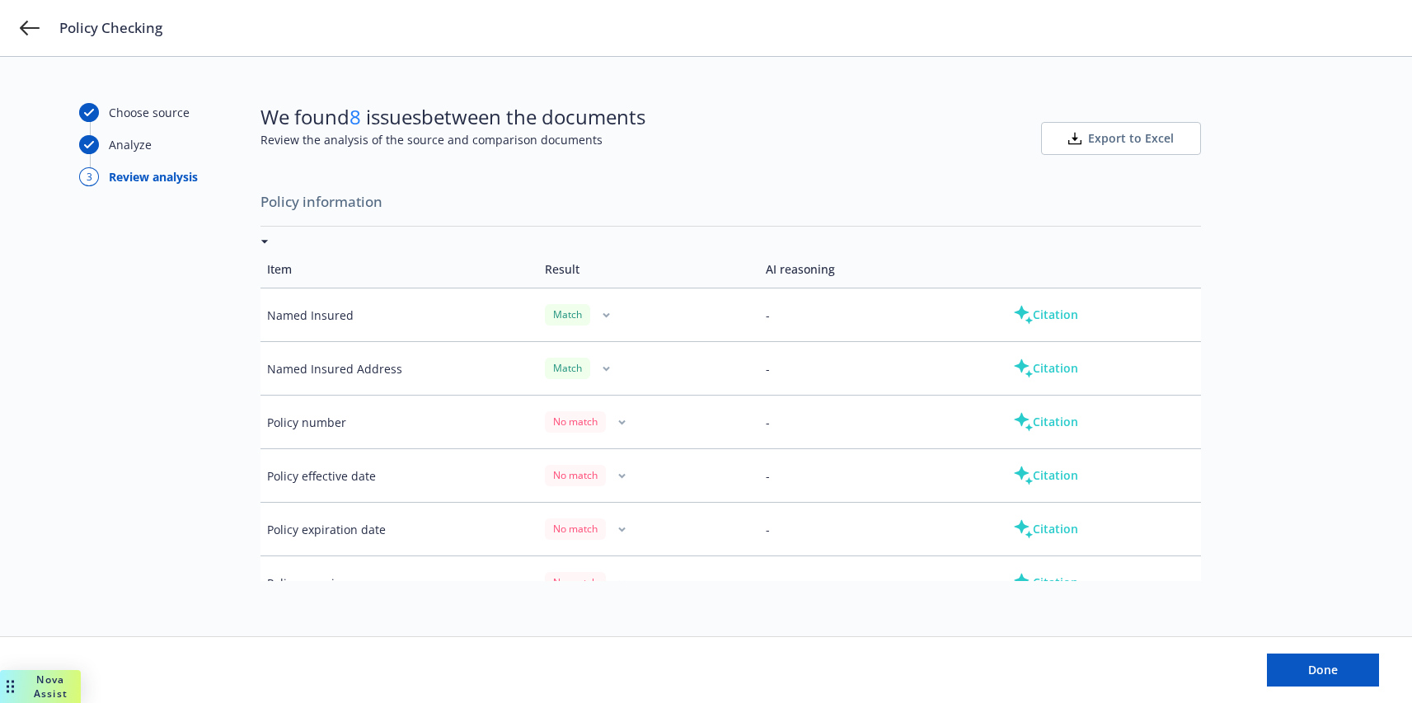
click at [1011, 388] on td "Citation" at bounding box center [1090, 369] width 221 height 54
click at [1015, 371] on icon at bounding box center [1023, 369] width 20 height 20
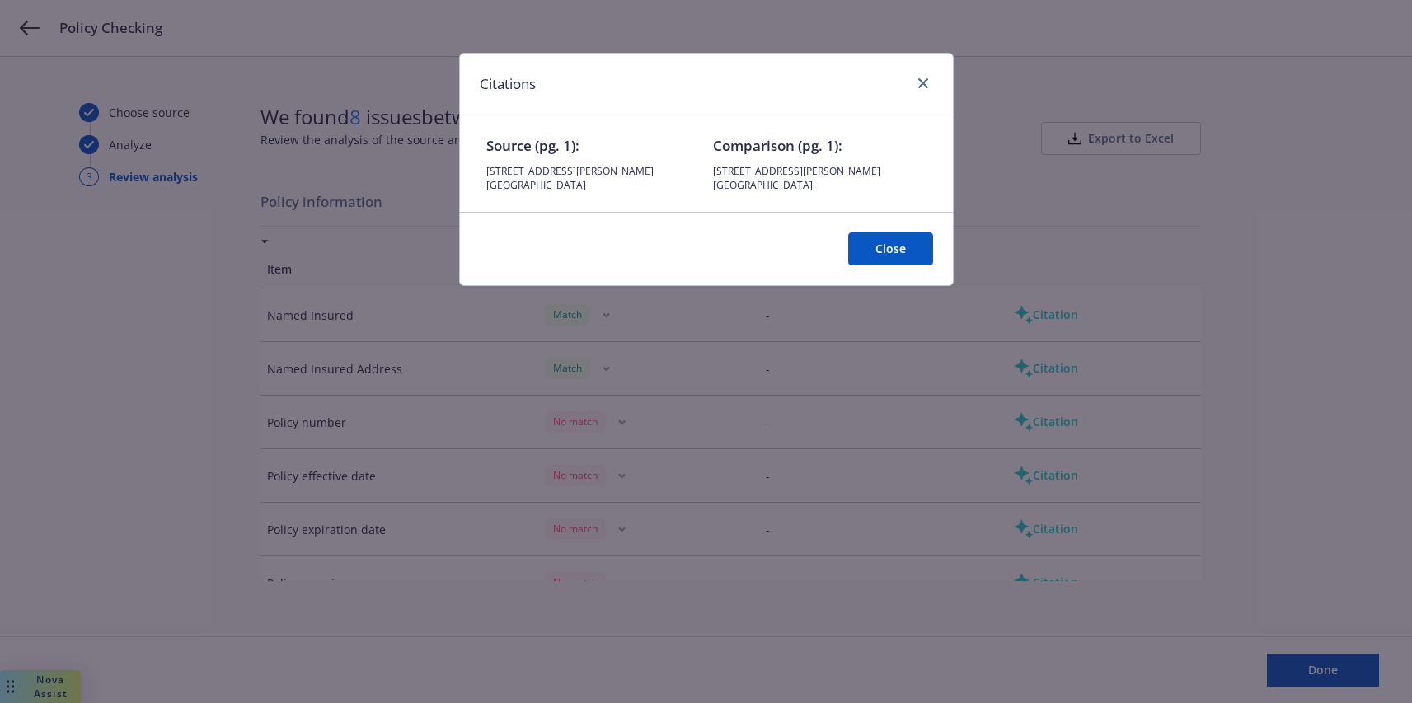
click at [925, 63] on div "Citations" at bounding box center [706, 85] width 493 height 62
click at [922, 71] on div "Citations" at bounding box center [706, 85] width 493 height 62
click at [917, 88] on link "close" at bounding box center [923, 83] width 20 height 20
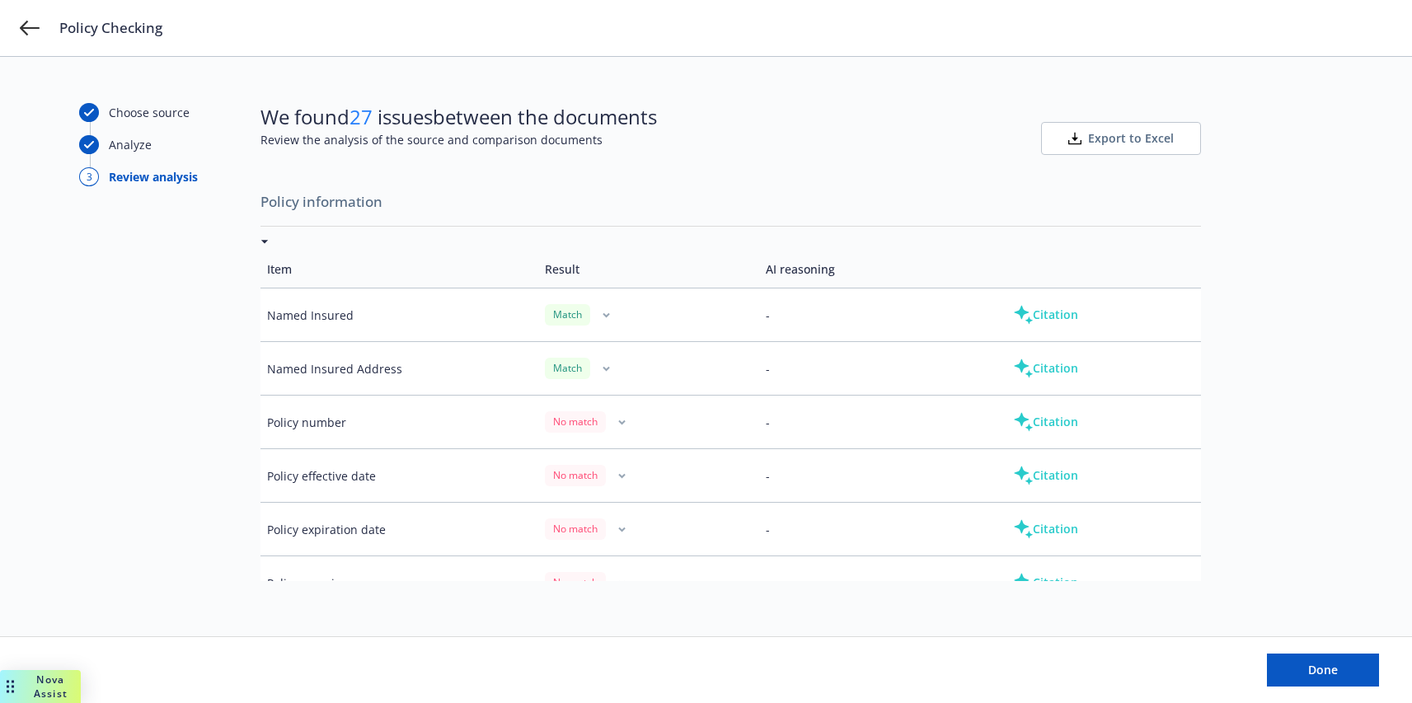
click at [1064, 307] on button "Citation" at bounding box center [1046, 314] width 118 height 33
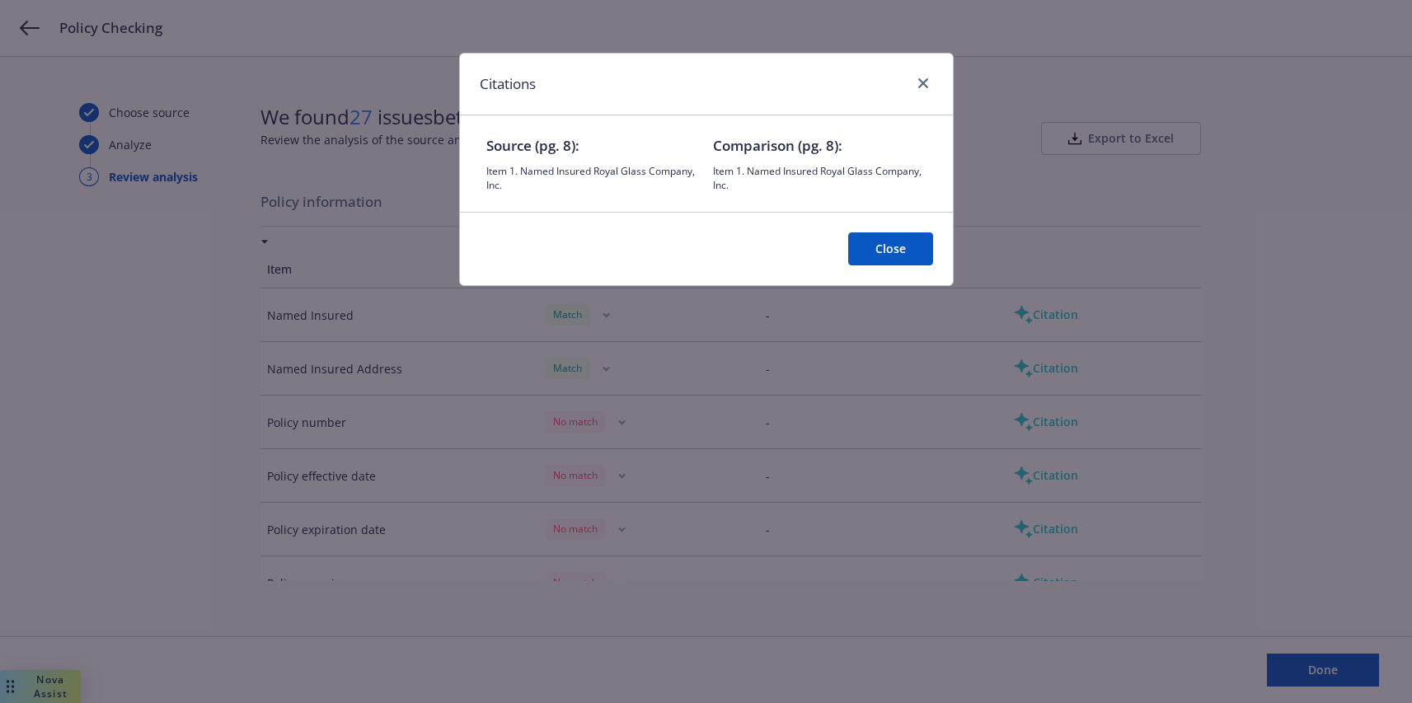
click at [908, 260] on button "Close" at bounding box center [890, 248] width 85 height 33
